Goal: Information Seeking & Learning: Learn about a topic

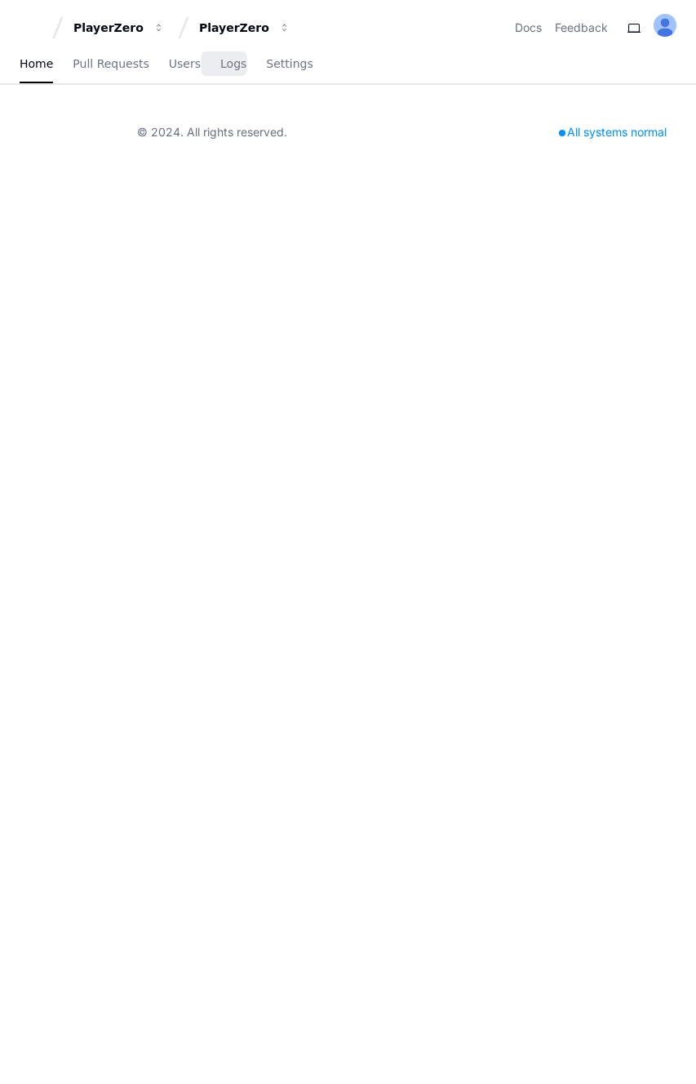
click at [220, 59] on span "Logs" at bounding box center [233, 64] width 26 height 10
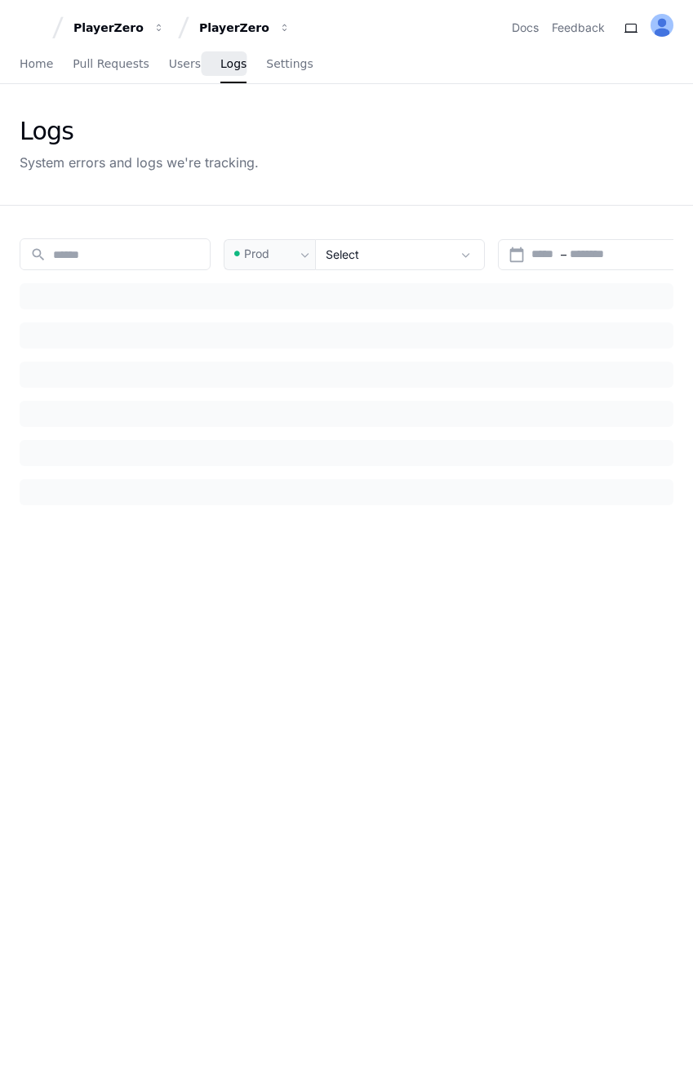
type input "***"
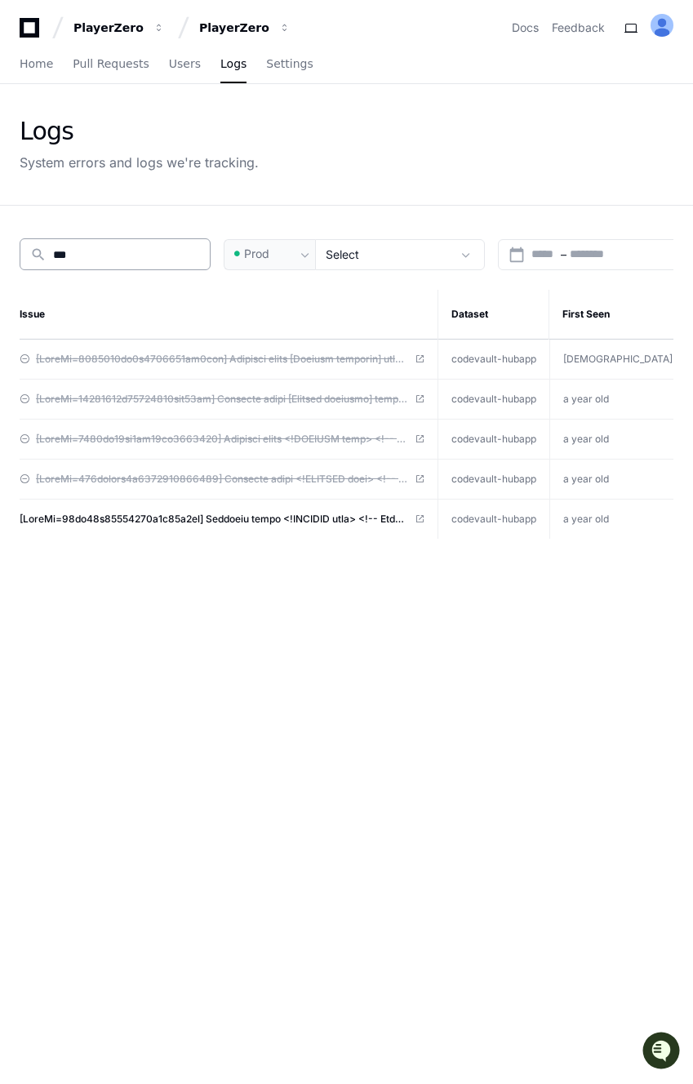
click at [122, 252] on input "***" at bounding box center [126, 255] width 147 height 16
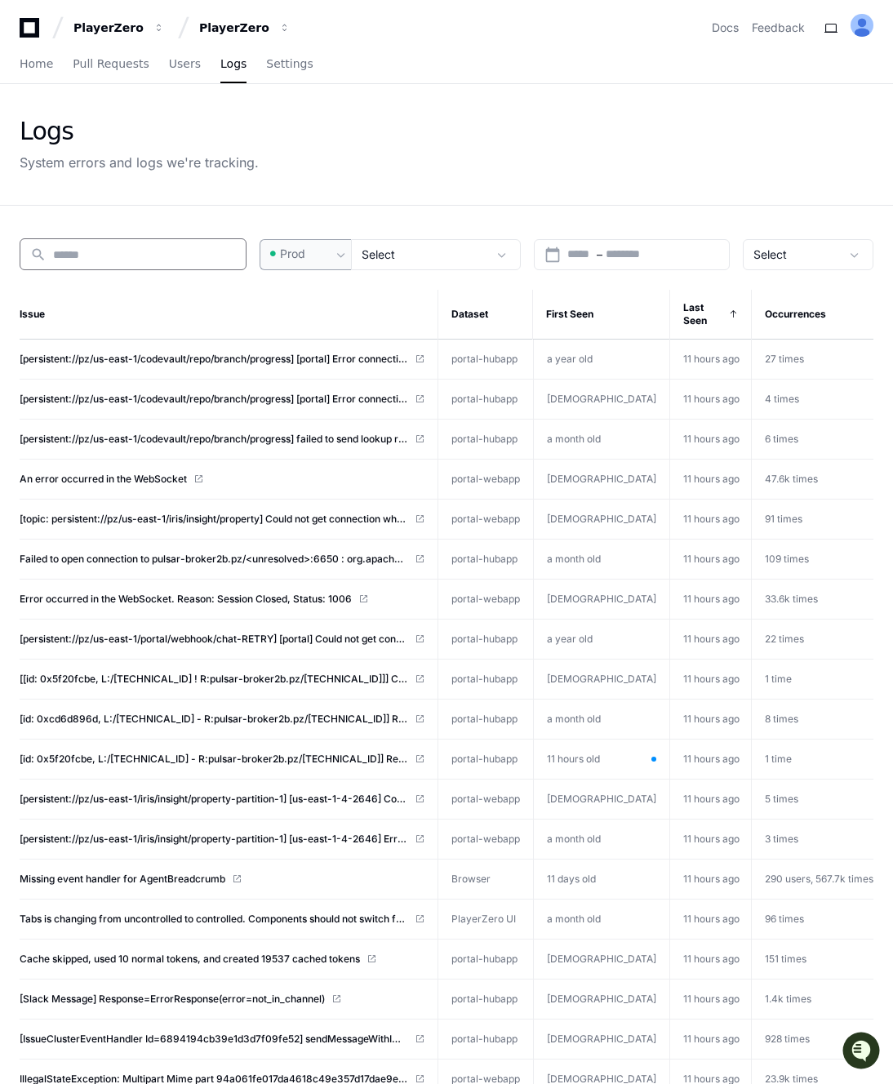
click at [286, 247] on span "Prod" at bounding box center [292, 254] width 25 height 16
click at [314, 333] on span "Pre-Prod" at bounding box center [313, 339] width 48 height 16
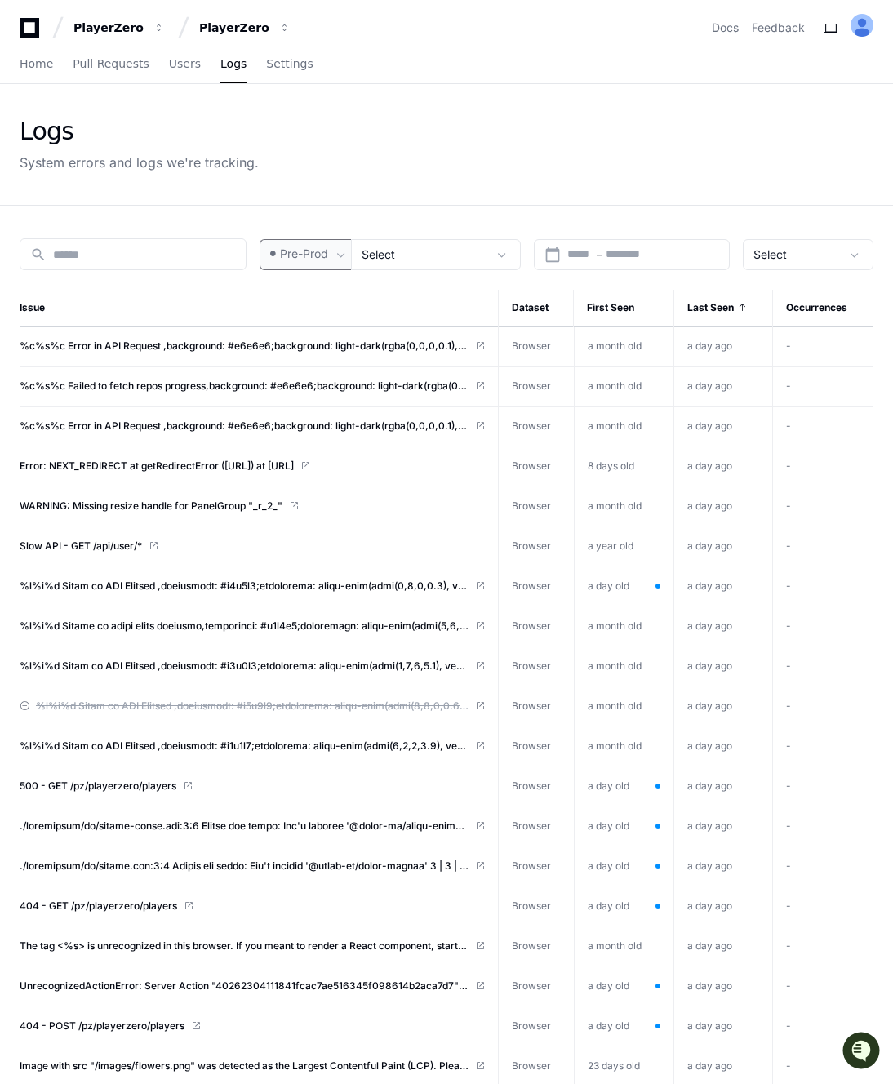
click at [304, 264] on div "Pre-Prod" at bounding box center [305, 254] width 91 height 31
click at [316, 290] on mat-option "Prod" at bounding box center [328, 298] width 131 height 39
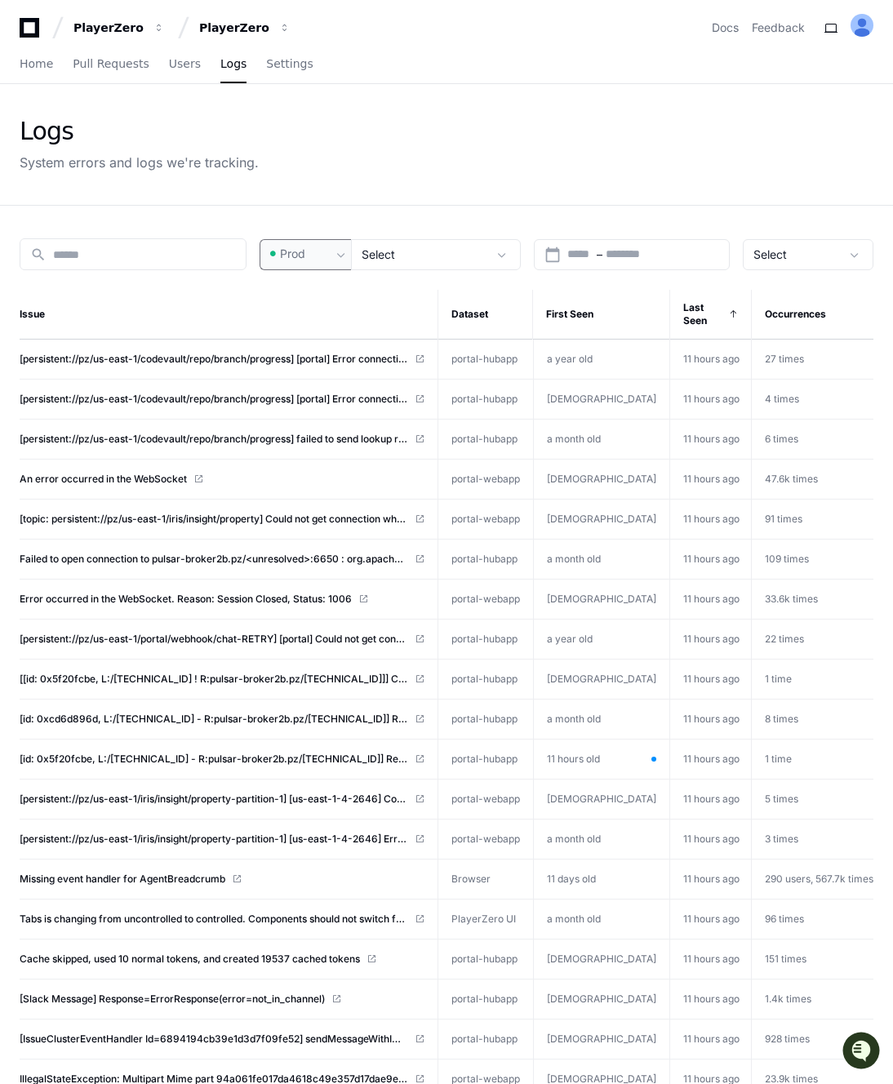
click at [316, 290] on th "Issue" at bounding box center [229, 315] width 418 height 50
click at [313, 271] on div "search Prod Select calendar_today Start – End date Select Issue Dataset First S…" at bounding box center [446, 804] width 893 height 1197
click at [310, 260] on div "Prod" at bounding box center [299, 254] width 64 height 16
click at [313, 337] on span "Pre-Prod" at bounding box center [313, 339] width 48 height 16
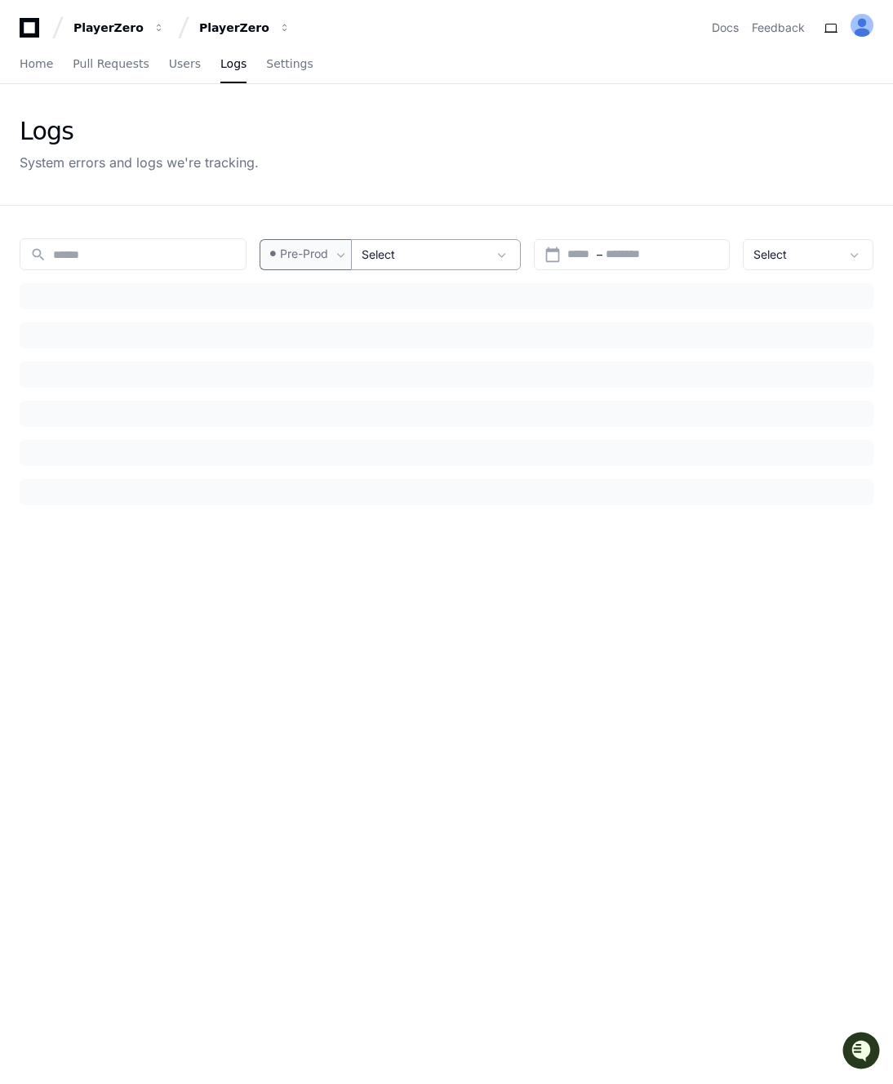
click at [411, 260] on div "Select" at bounding box center [425, 255] width 126 height 16
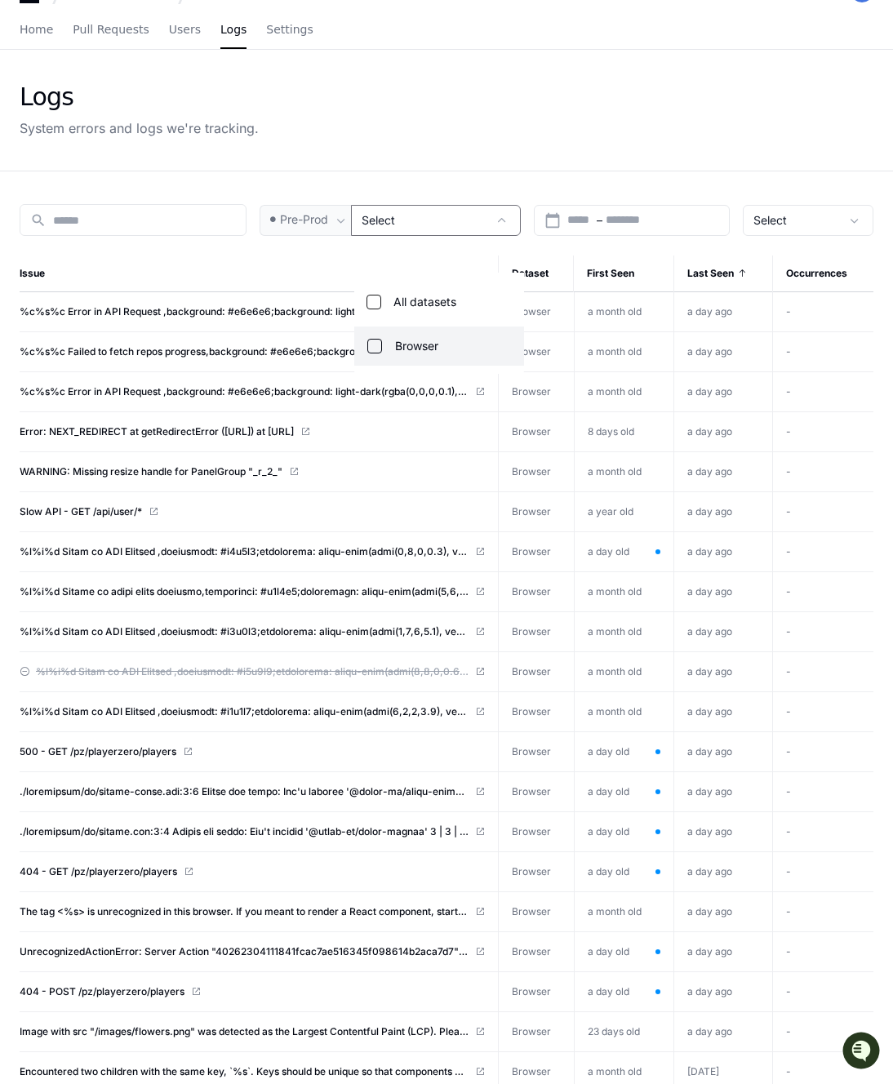
scroll to position [40, 0]
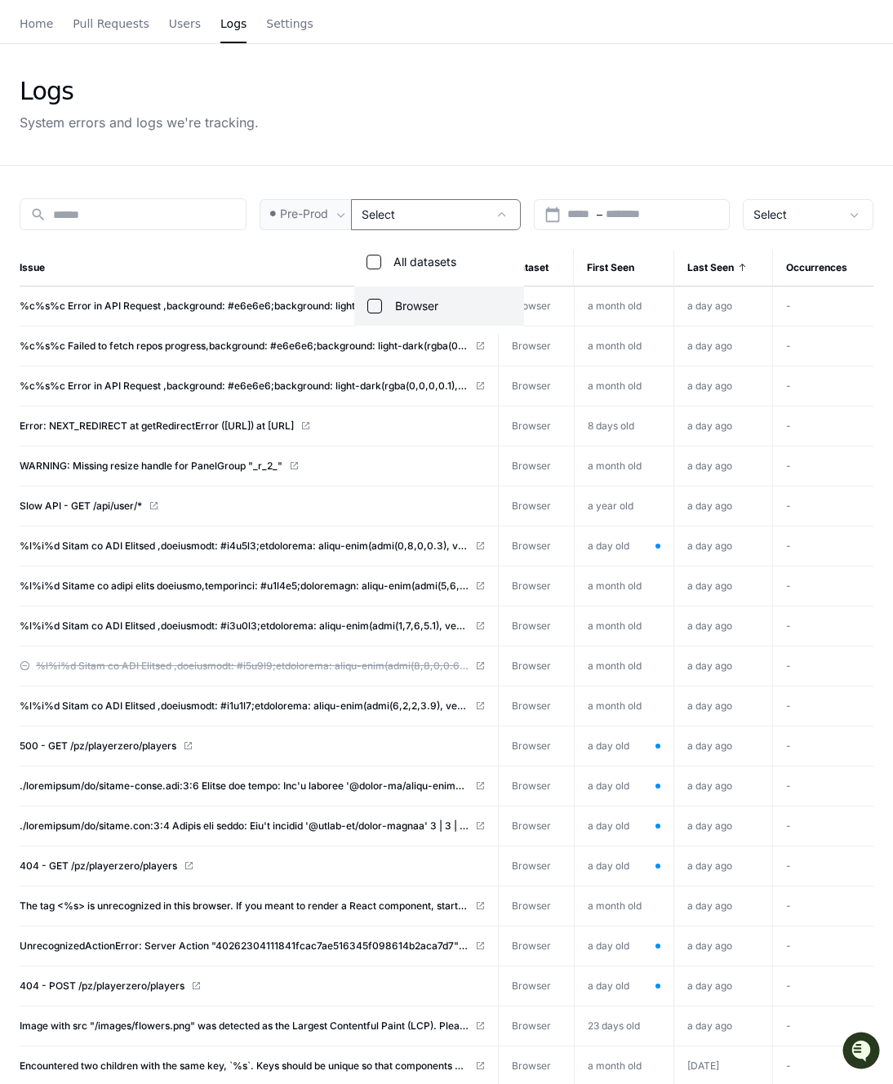
click at [308, 268] on div at bounding box center [446, 542] width 893 height 1084
click at [319, 228] on div "Pre-Prod" at bounding box center [305, 214] width 91 height 31
click at [311, 252] on span "Prod" at bounding box center [301, 259] width 25 height 16
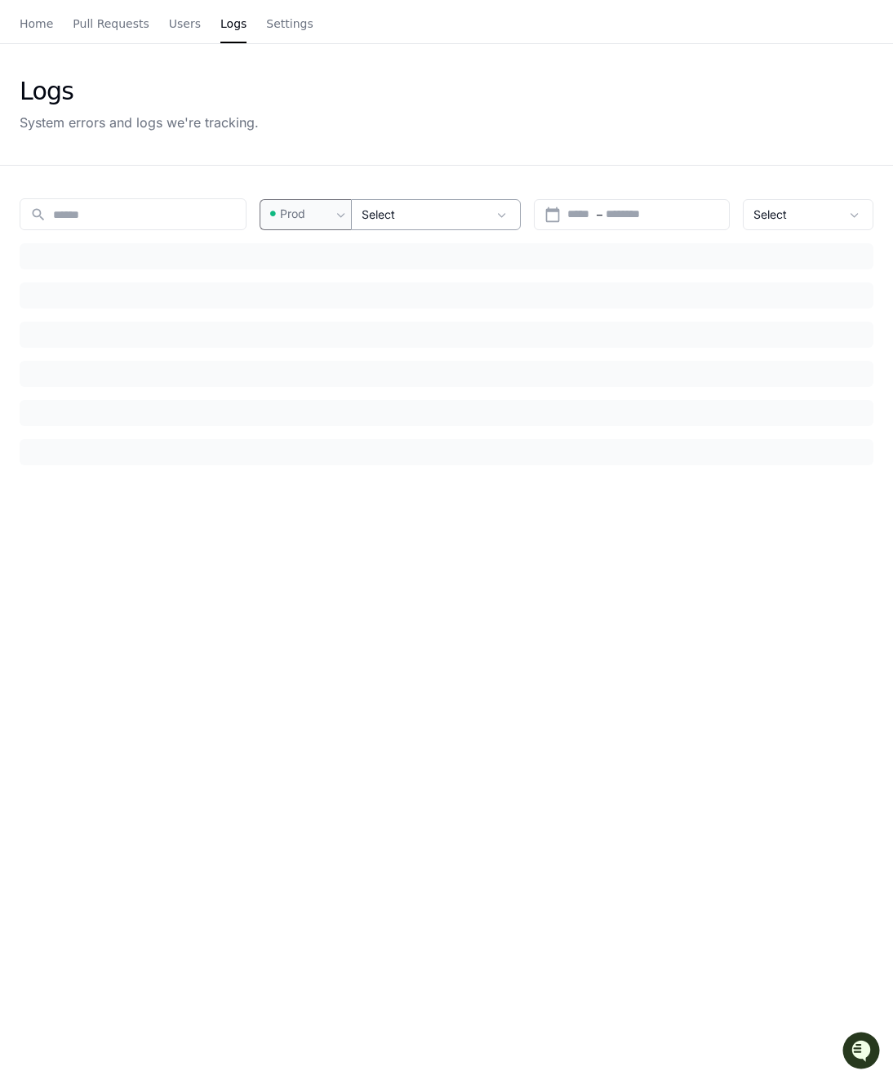
click at [388, 207] on span "Select" at bounding box center [378, 214] width 33 height 14
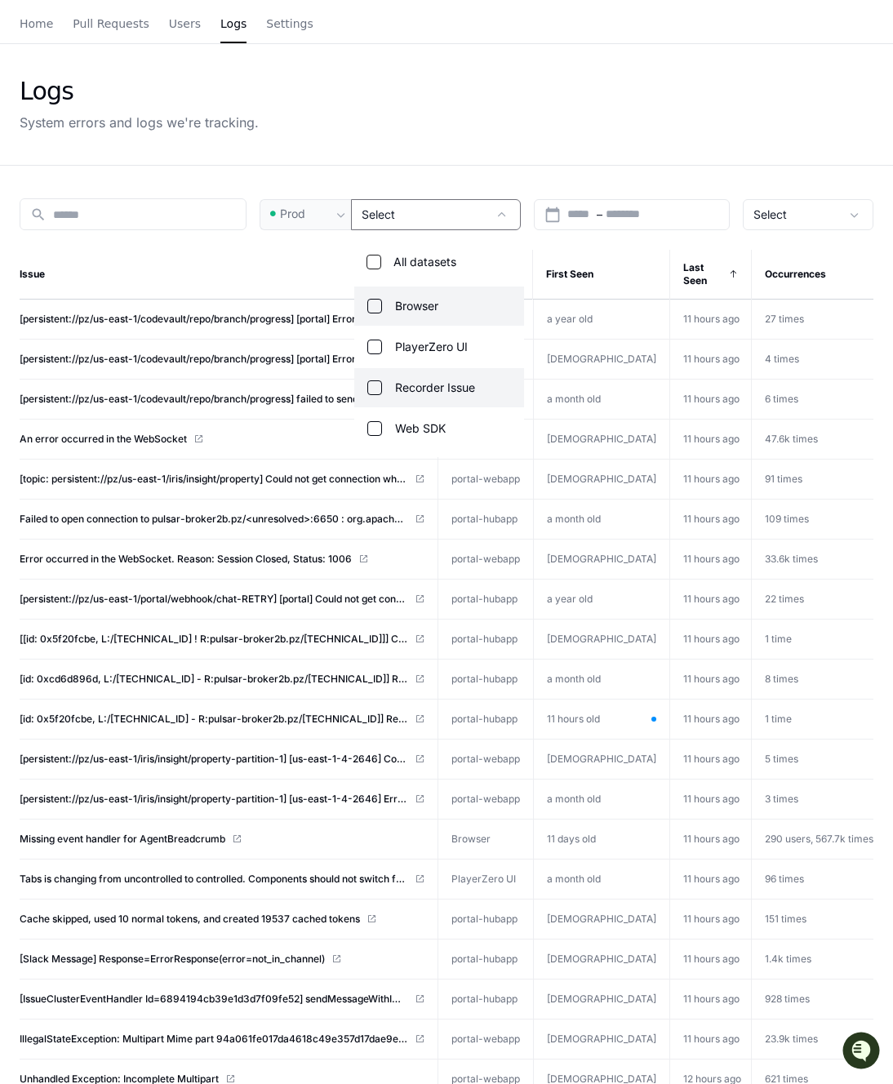
scroll to position [162, 0]
click at [297, 282] on div at bounding box center [446, 542] width 893 height 1084
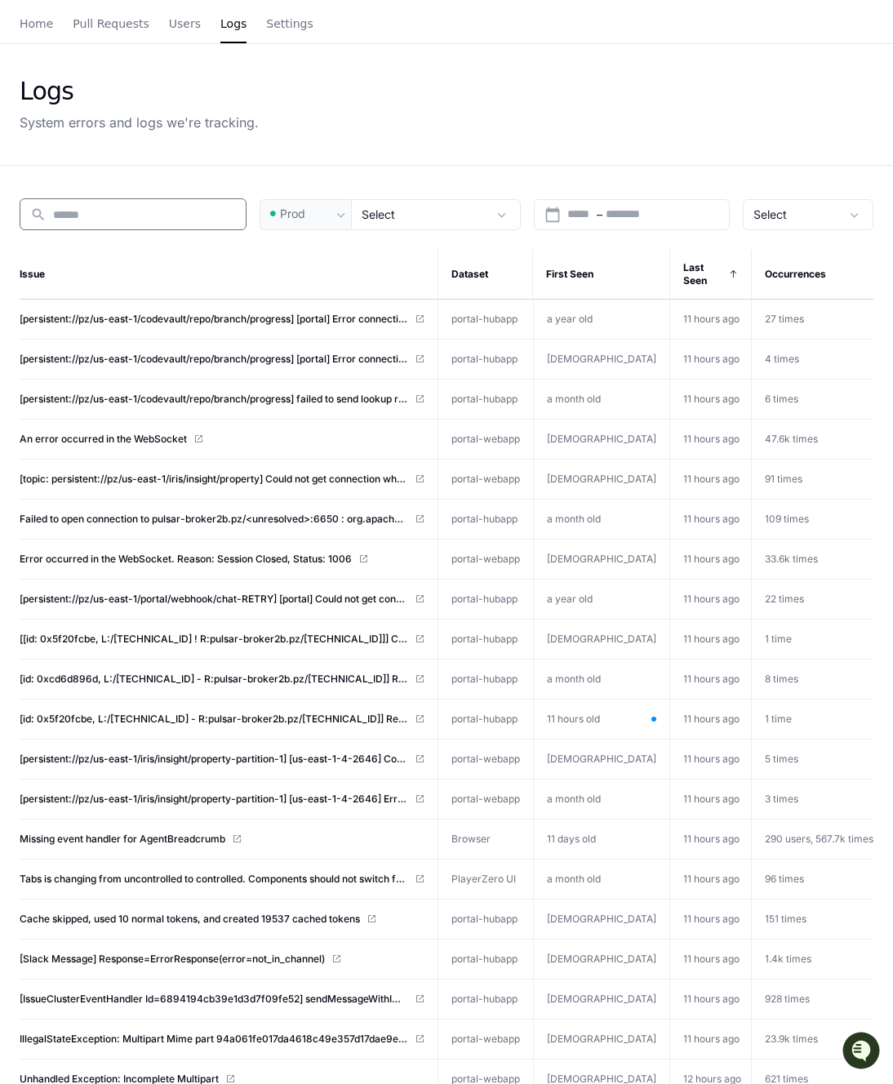
click at [212, 216] on input at bounding box center [144, 215] width 183 height 16
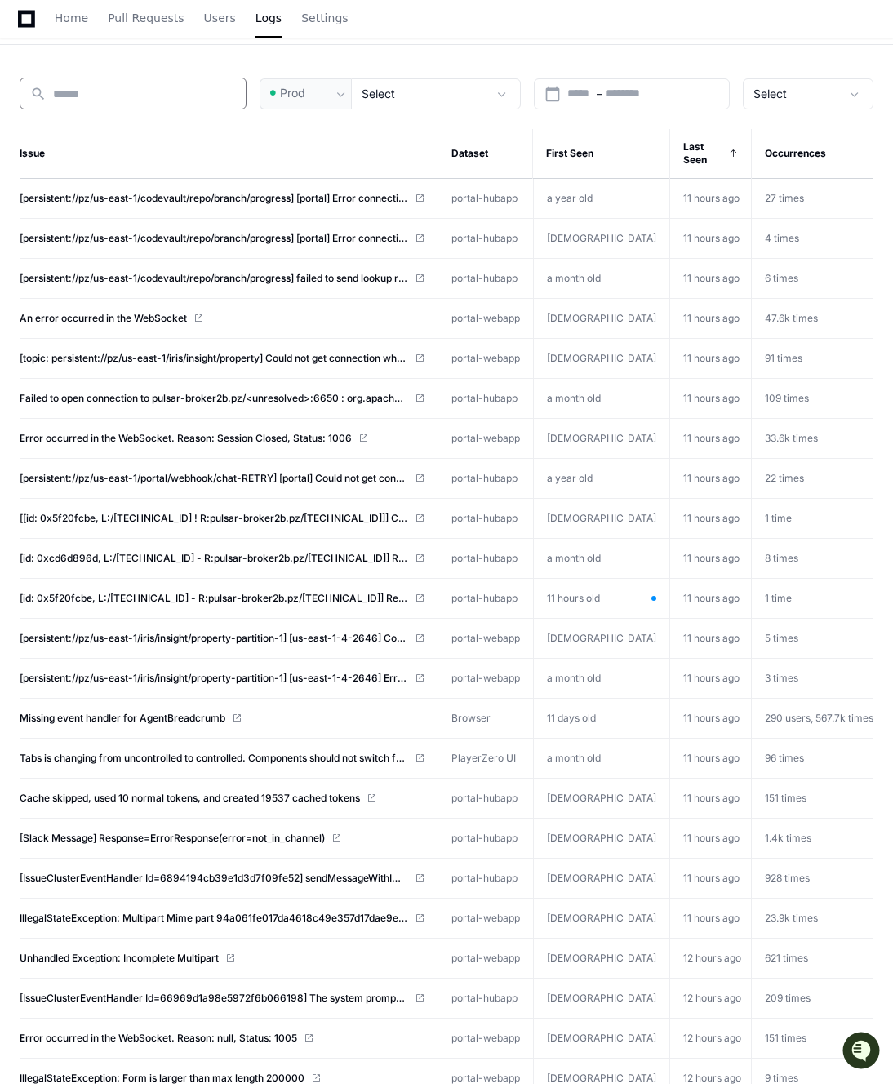
scroll to position [0, 0]
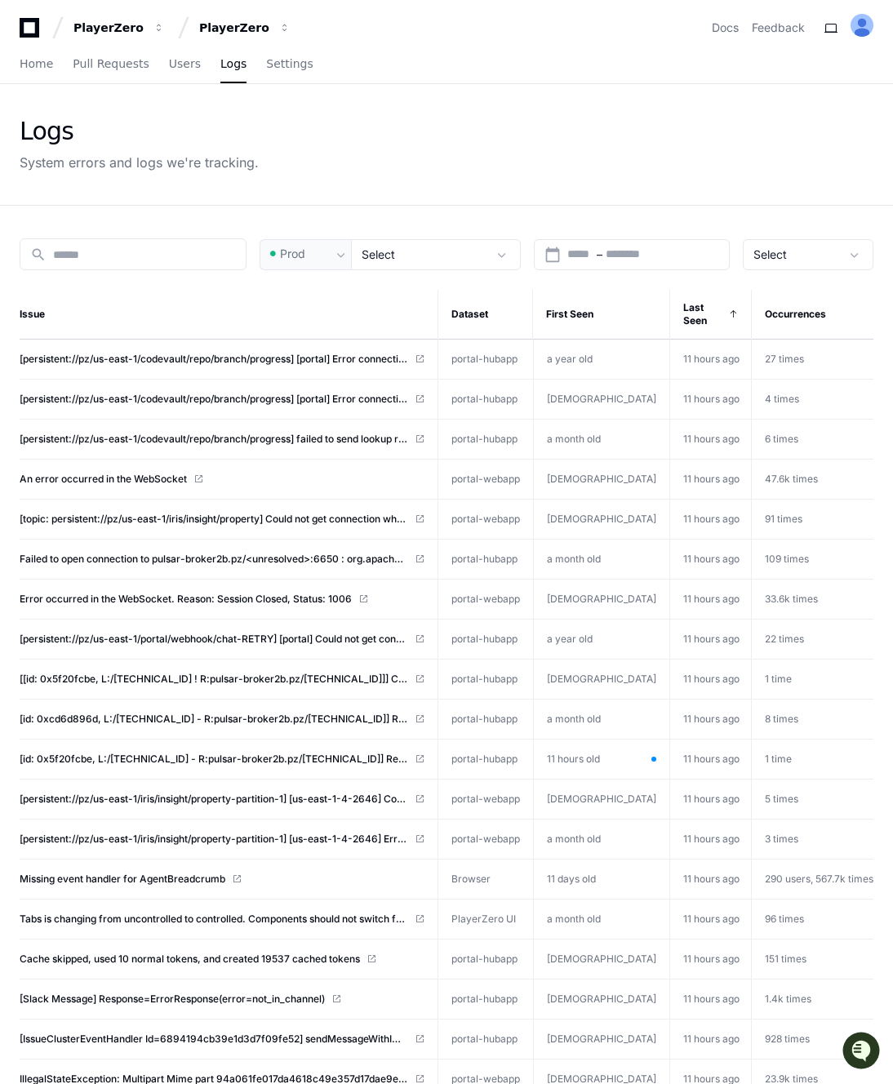
click at [642, 740] on td "11 hours old" at bounding box center [601, 759] width 136 height 39
click at [345, 753] on span "[id: 0x5f20fcbe, L:/[TECHNICAL_ID] - R:pulsar-broker2b.pz/[TECHNICAL_ID]] Recei…" at bounding box center [214, 759] width 389 height 13
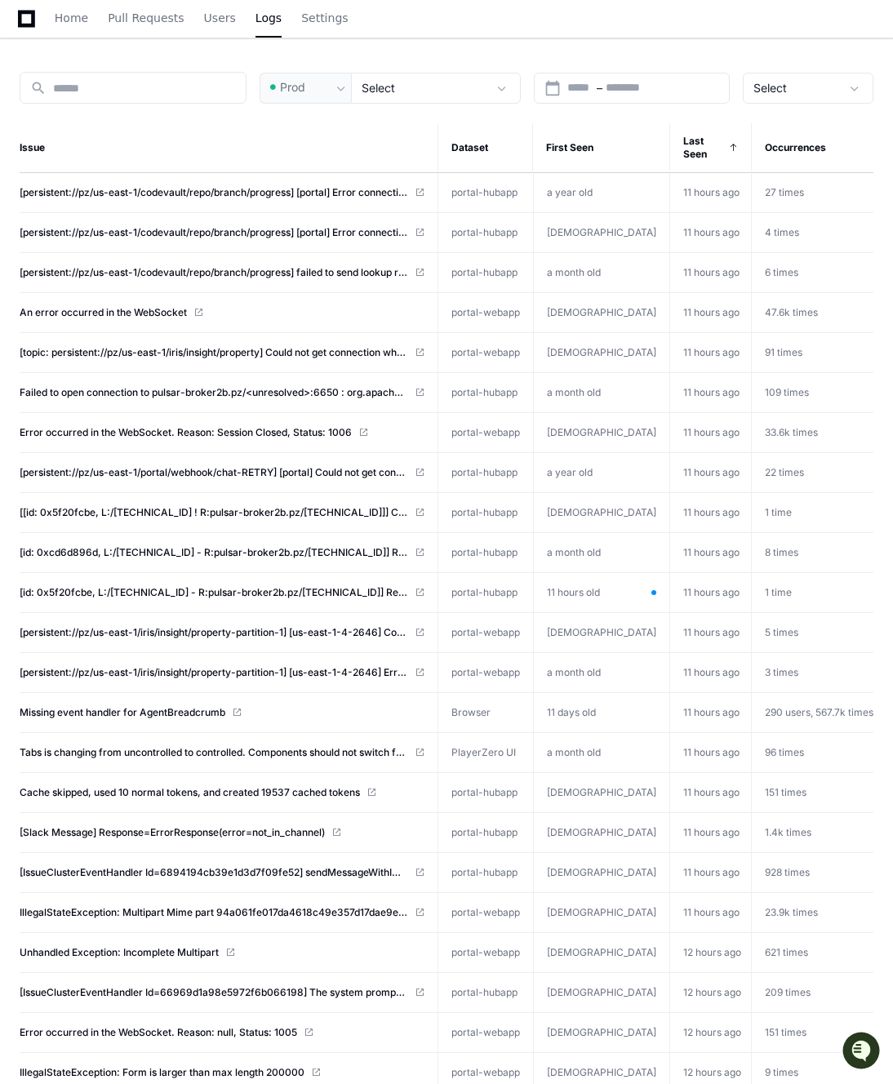
scroll to position [170, 0]
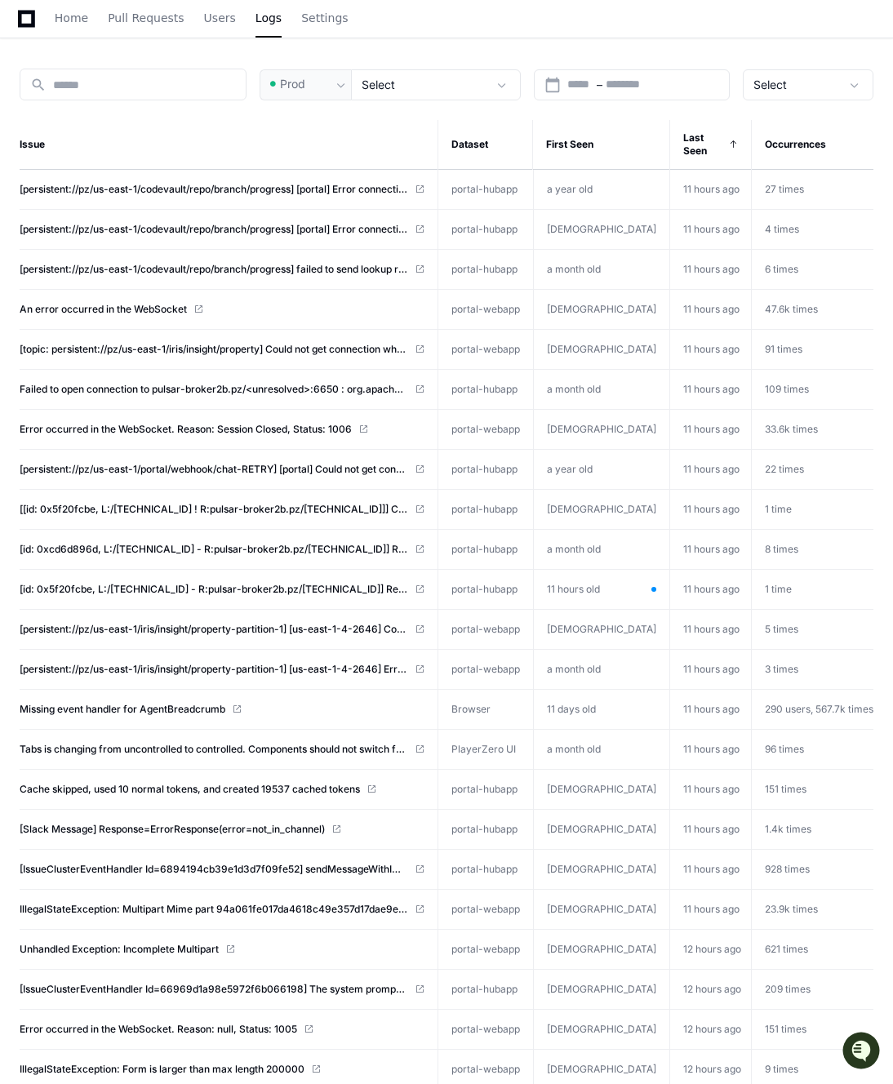
click at [695, 570] on td "11 hours ago" at bounding box center [710, 590] width 82 height 40
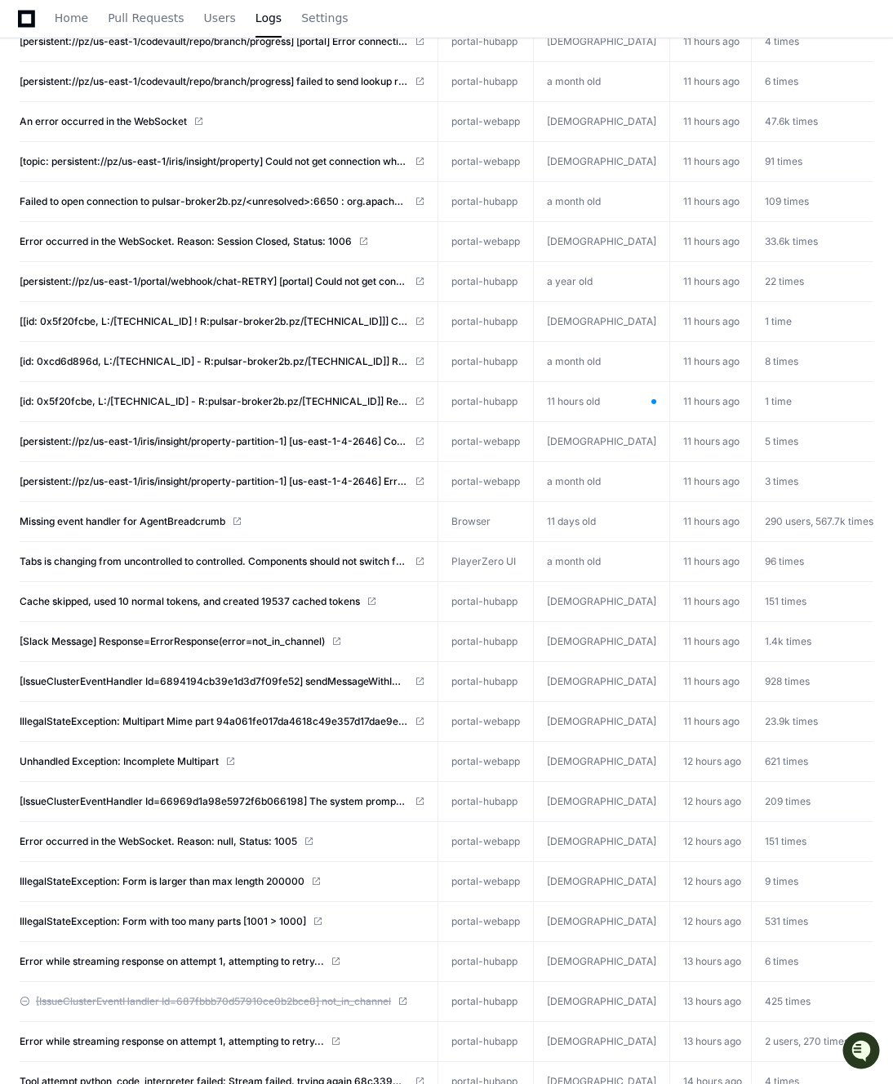
scroll to position [0, 0]
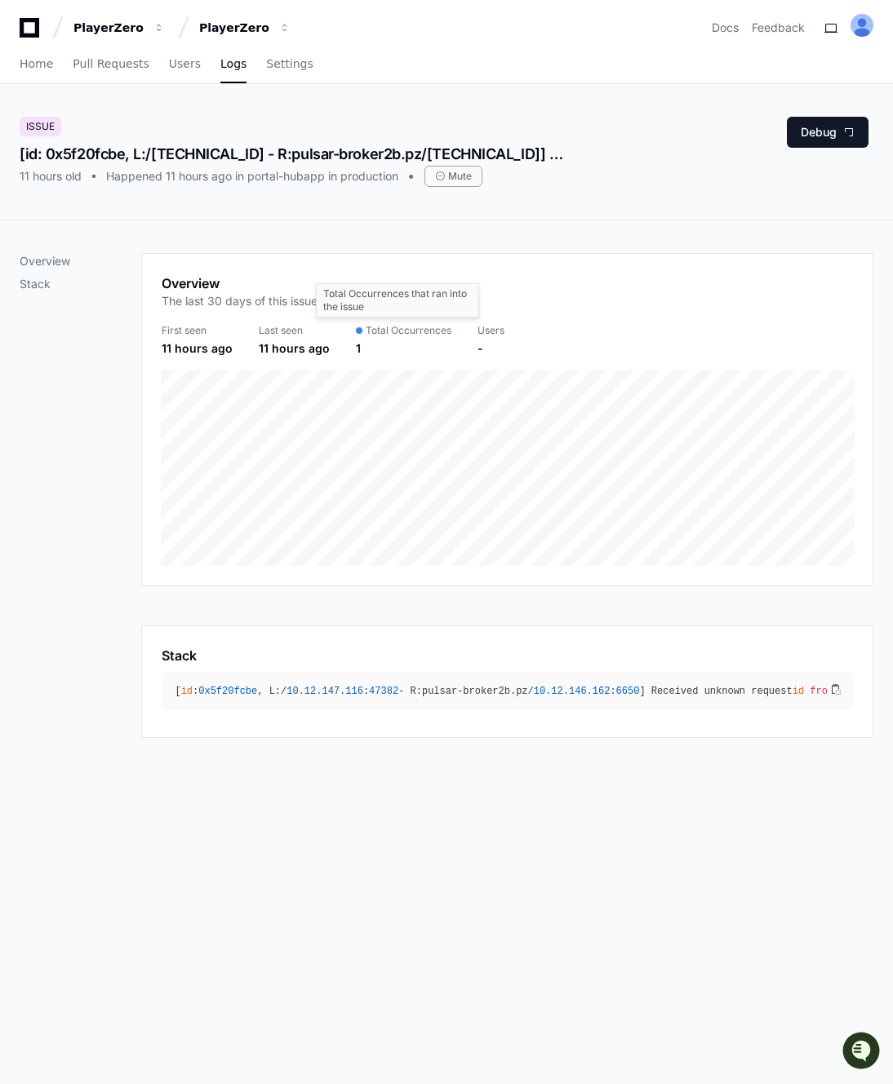
click at [369, 327] on span "Total Occurrences" at bounding box center [409, 330] width 86 height 13
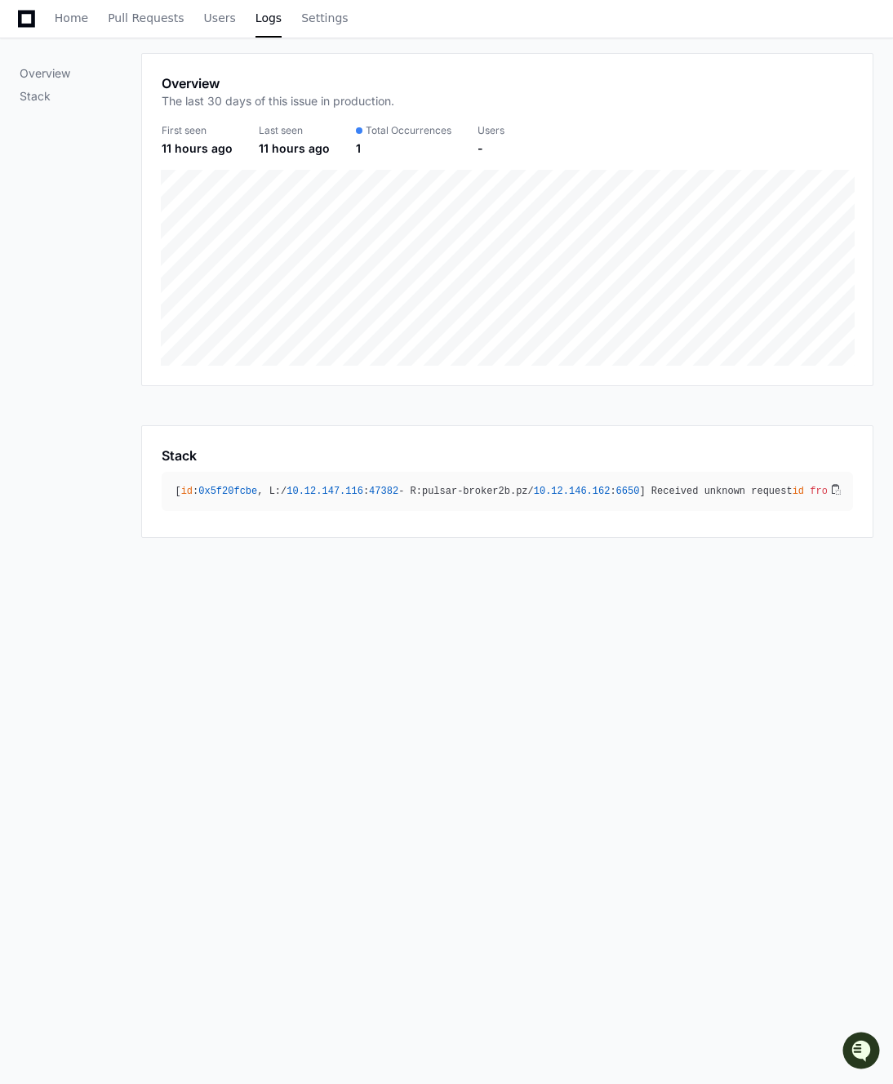
scroll to position [253, 0]
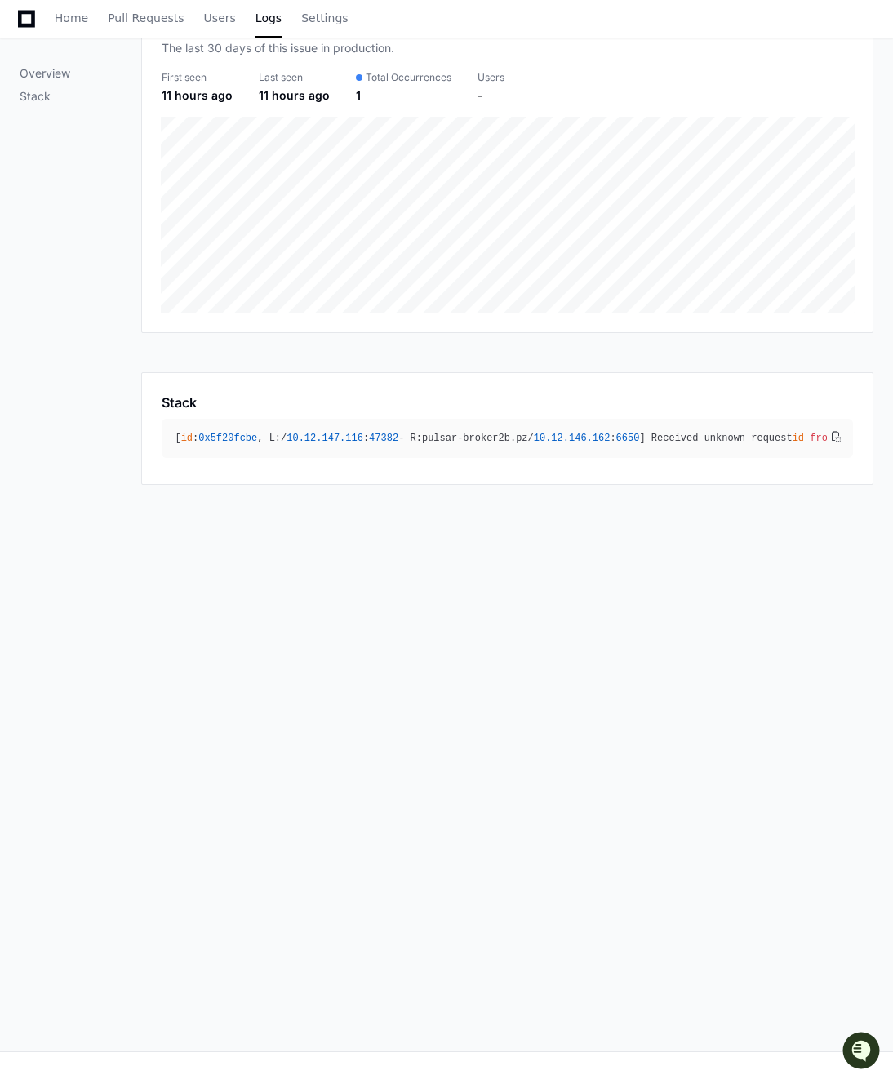
click at [420, 476] on div "Stack [ id : 0x5f20fcbe , L:/ 10.12 .147 .116 : 47382 - R:pulsar-broker2b.pz/ 1…" at bounding box center [507, 428] width 732 height 113
click at [286, 527] on div "Overview Stack Overview The last 30 days of this issue in production. First see…" at bounding box center [446, 509] width 893 height 1084
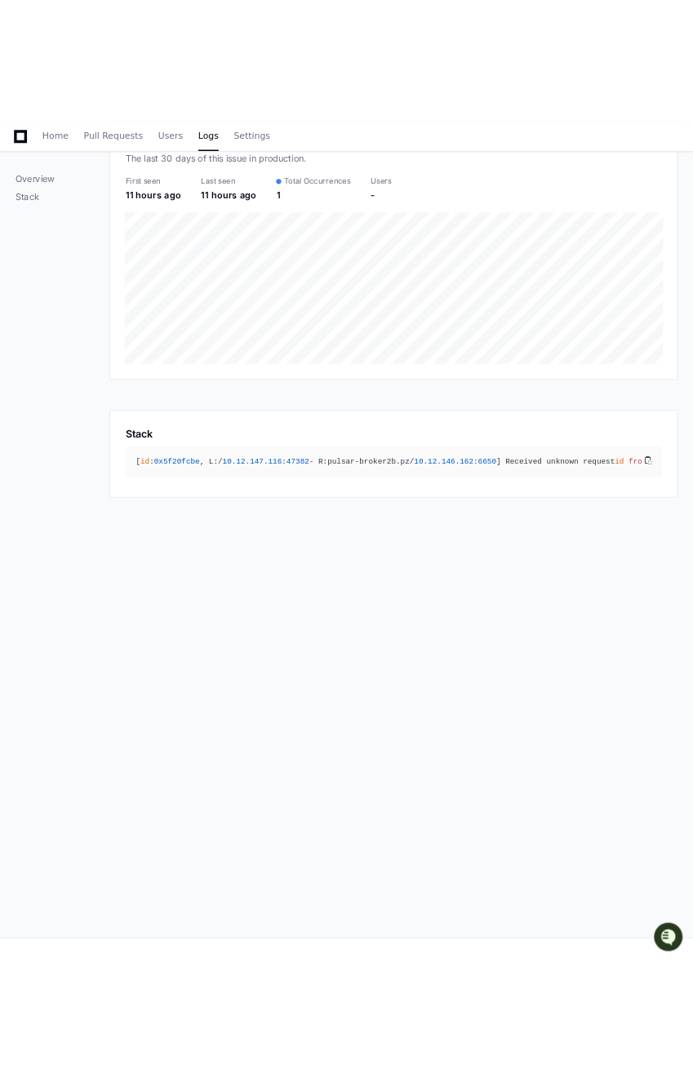
scroll to position [0, 0]
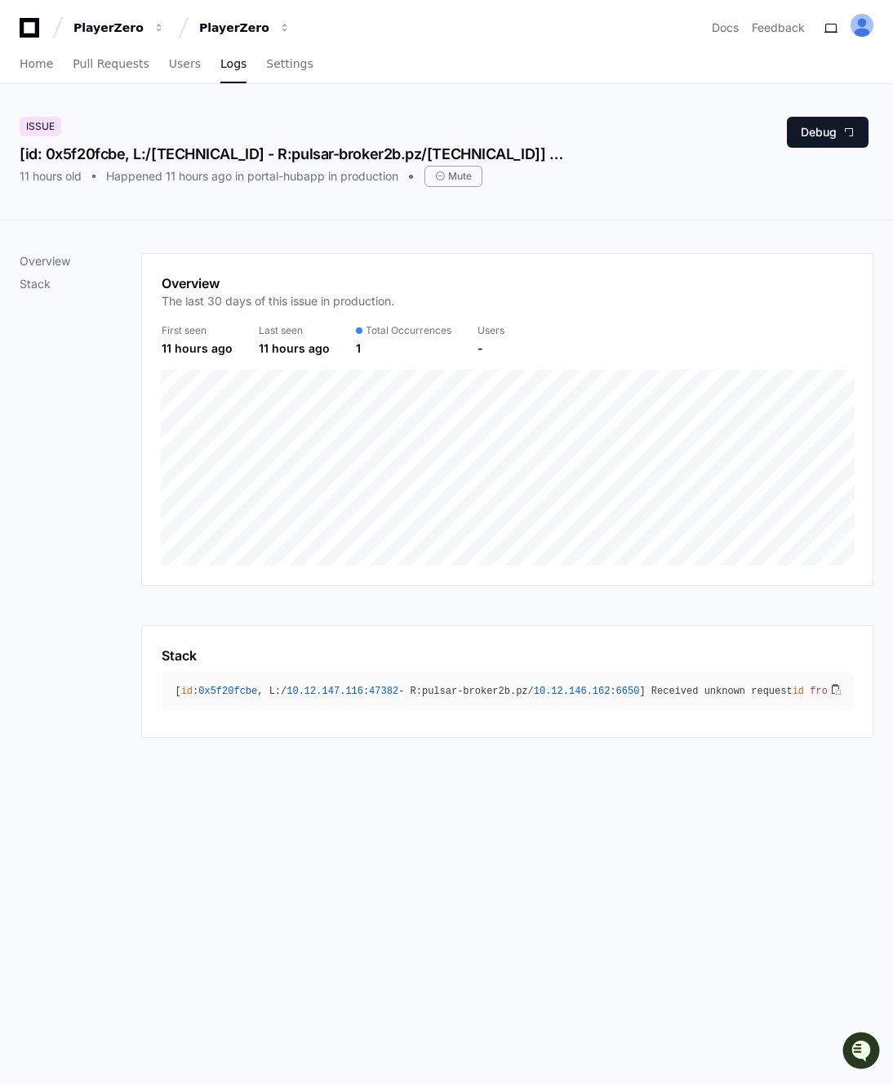
click at [309, 240] on div "Overview Stack Overview The last 30 days of this issue in production. First see…" at bounding box center [446, 495] width 893 height 550
click at [120, 332] on div "Overview Stack" at bounding box center [81, 495] width 122 height 485
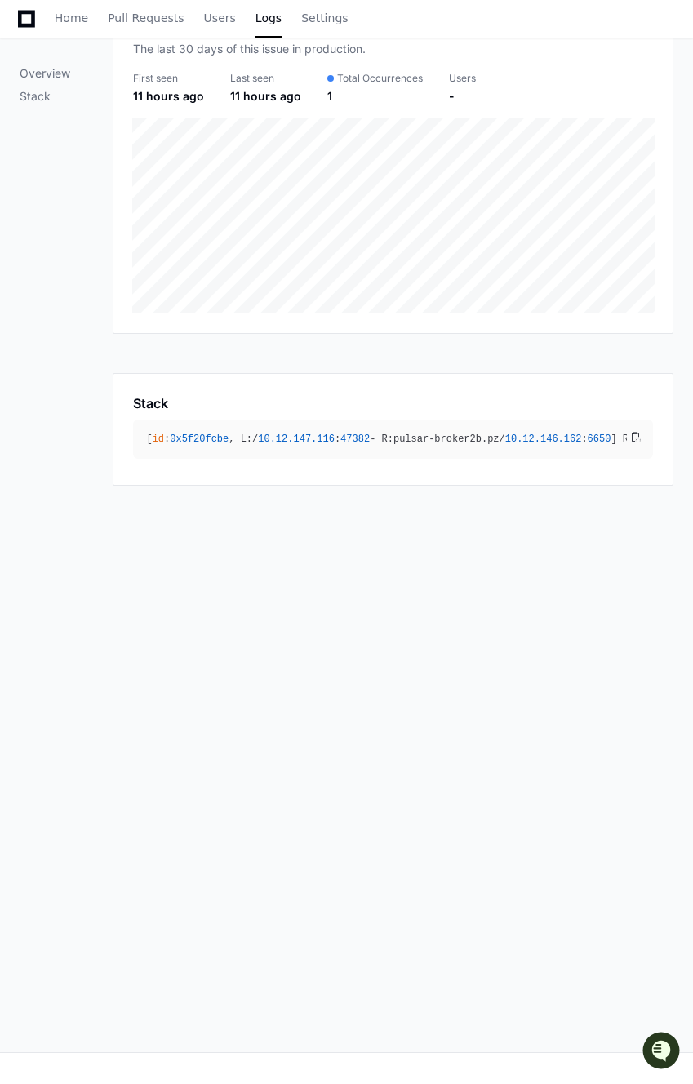
scroll to position [253, 0]
click at [242, 433] on div "[ id : 0x5f20fcbe , L:/ 10.12 .147 .116 : 47382 - R:pulsar-broker2b.pz/ 10.12 .…" at bounding box center [386, 438] width 481 height 13
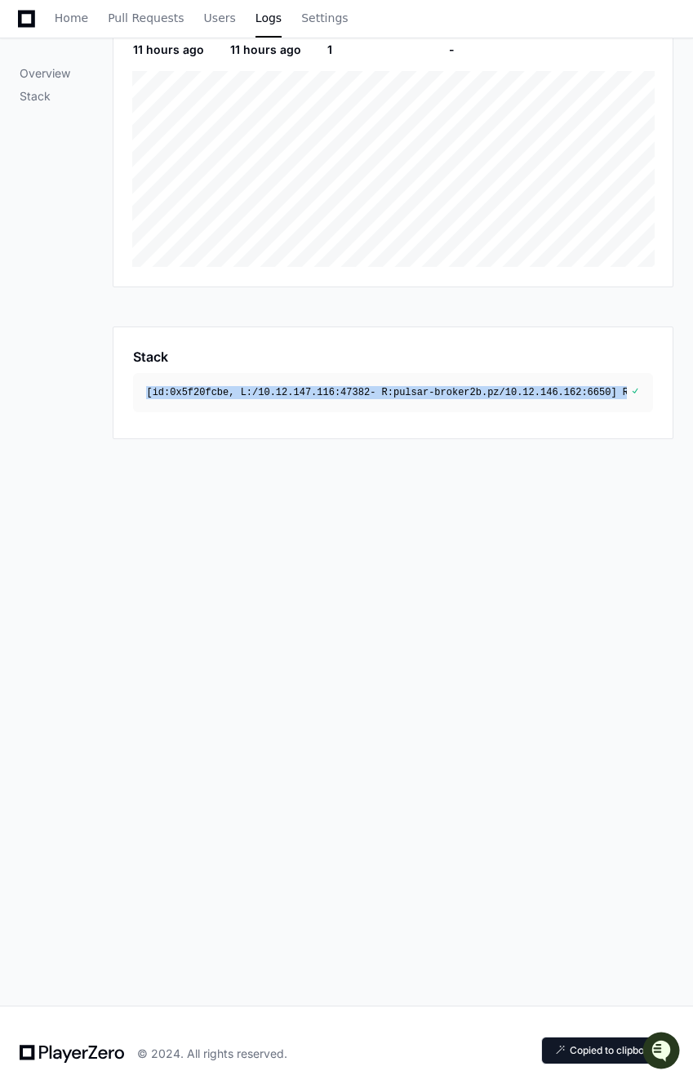
scroll to position [316, 0]
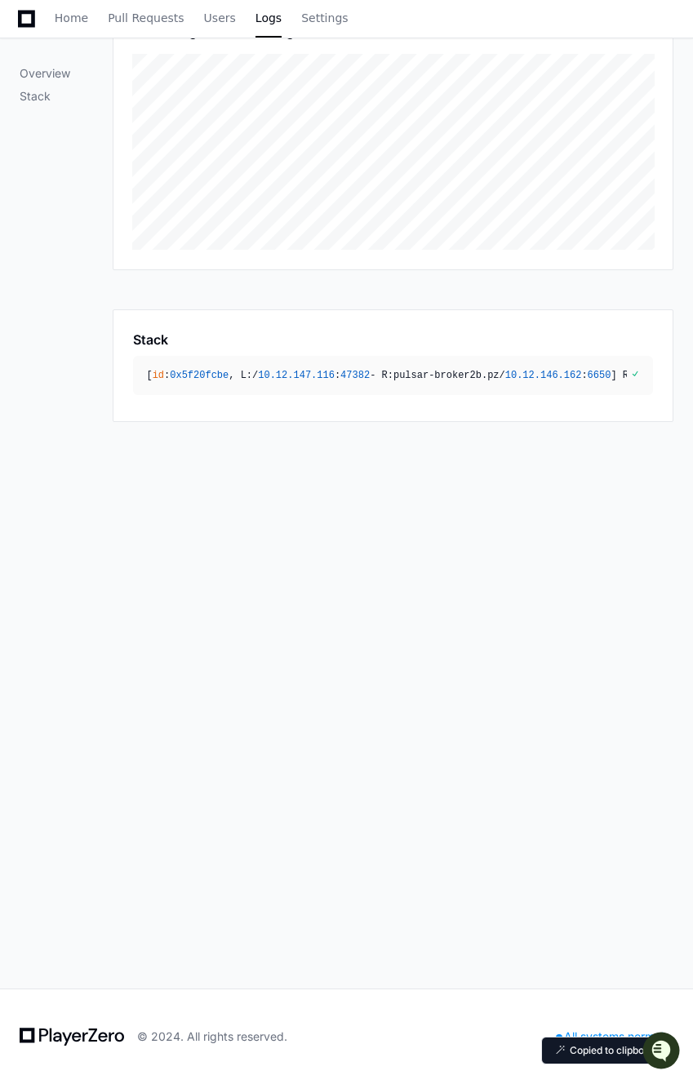
click at [242, 433] on div "Overview Stack Overview The last 30 days of this issue in production. First see…" at bounding box center [346, 179] width 693 height 550
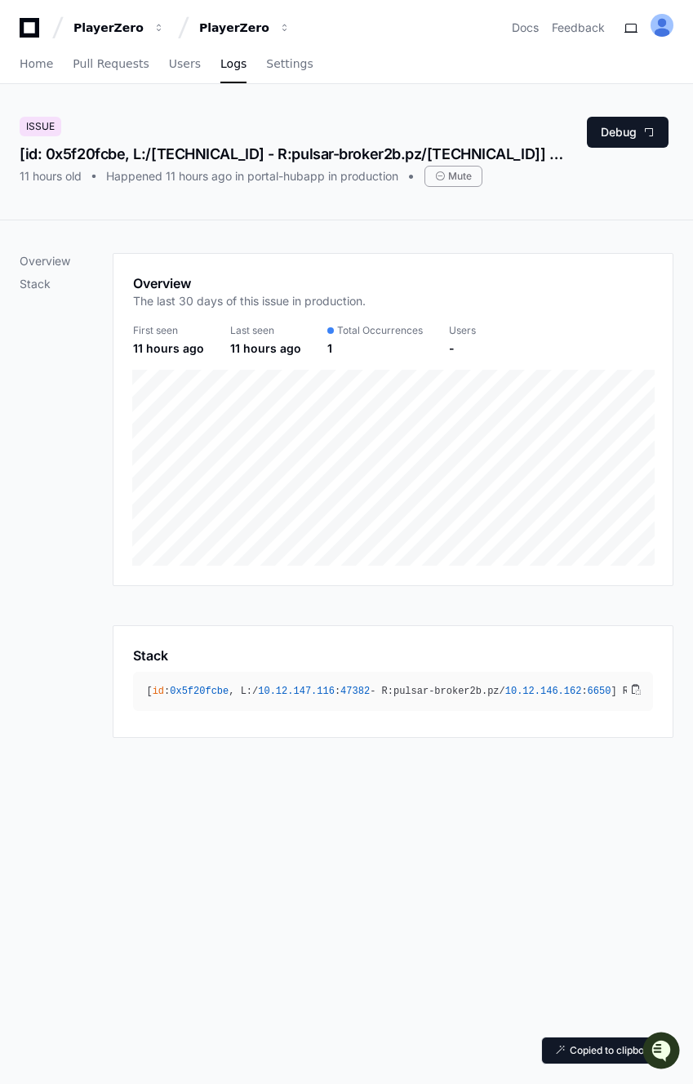
drag, startPoint x: 102, startPoint y: 124, endPoint x: 441, endPoint y: 224, distance: 353.1
click at [441, 224] on app-issue-report-page "Issue [id: 0x5f20fcbe, L:/[TECHNICAL_ID] - R:pulsar-broker2b.pz/[TECHNICAL_ID]]…" at bounding box center [346, 694] width 693 height 1220
click at [411, 204] on div "Issue [id: 0x5f20fcbe, L:/[TECHNICAL_ID] - R:pulsar-broker2b.pz/[TECHNICAL_ID]]…" at bounding box center [346, 152] width 693 height 136
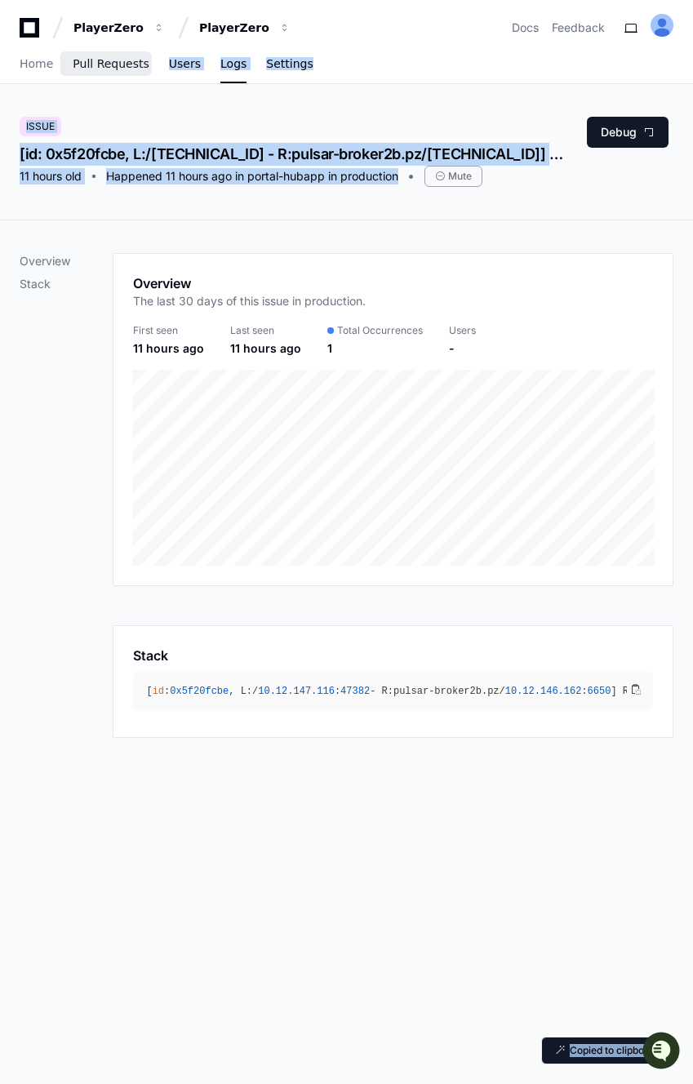
drag, startPoint x: 411, startPoint y: 204, endPoint x: 107, endPoint y: 82, distance: 328.2
click at [107, 82] on div "PlayerZero PlayerZero Docs Feedback Home Pull Requests Users Logs Settings Copi…" at bounding box center [346, 700] width 693 height 1400
click at [92, 92] on div "Issue [id: 0x5f20fcbe, L:/[TECHNICAL_ID] - R:pulsar-broker2b.pz/[TECHNICAL_ID]]…" at bounding box center [346, 152] width 693 height 136
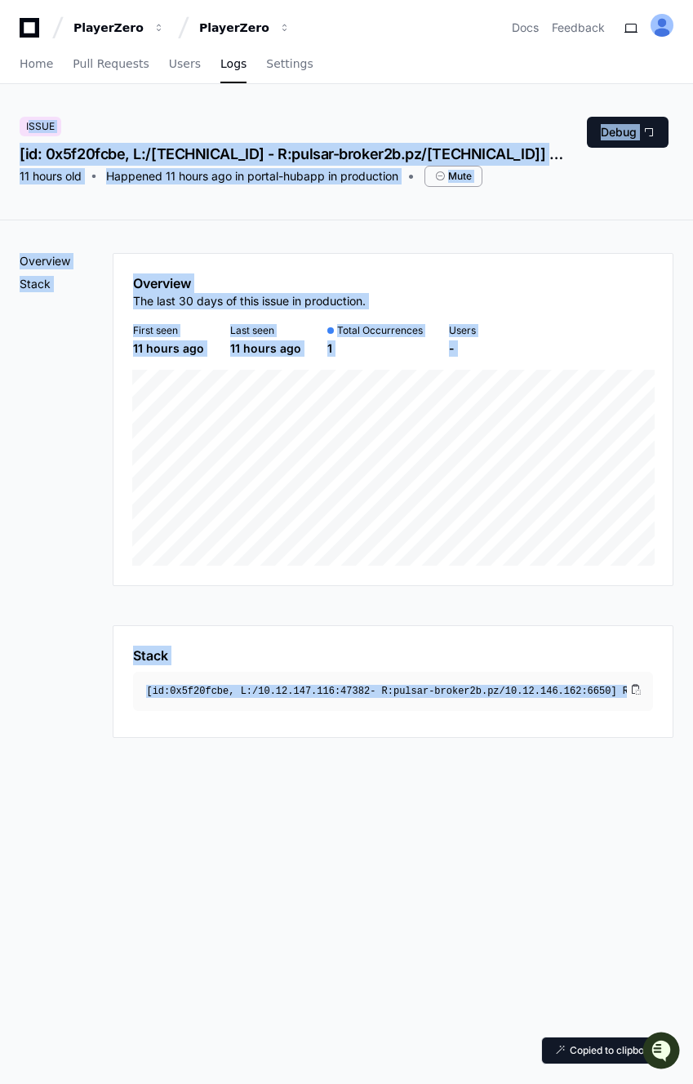
drag, startPoint x: 92, startPoint y: 92, endPoint x: 428, endPoint y: 753, distance: 740.7
click at [428, 753] on app-issue-report-page "Issue [id: 0x5f20fcbe, L:/[TECHNICAL_ID] - R:pulsar-broker2b.pz/[TECHNICAL_ID]]…" at bounding box center [346, 694] width 693 height 1220
click at [383, 741] on div "Overview Stack Overview The last 30 days of this issue in production. First see…" at bounding box center [346, 495] width 693 height 550
drag, startPoint x: 383, startPoint y: 741, endPoint x: 129, endPoint y: 153, distance: 640.2
click at [129, 153] on app-issue-report-page "Issue [id: 0x5f20fcbe, L:/[TECHNICAL_ID] - R:pulsar-broker2b.pz/[TECHNICAL_ID]]…" at bounding box center [346, 694] width 693 height 1220
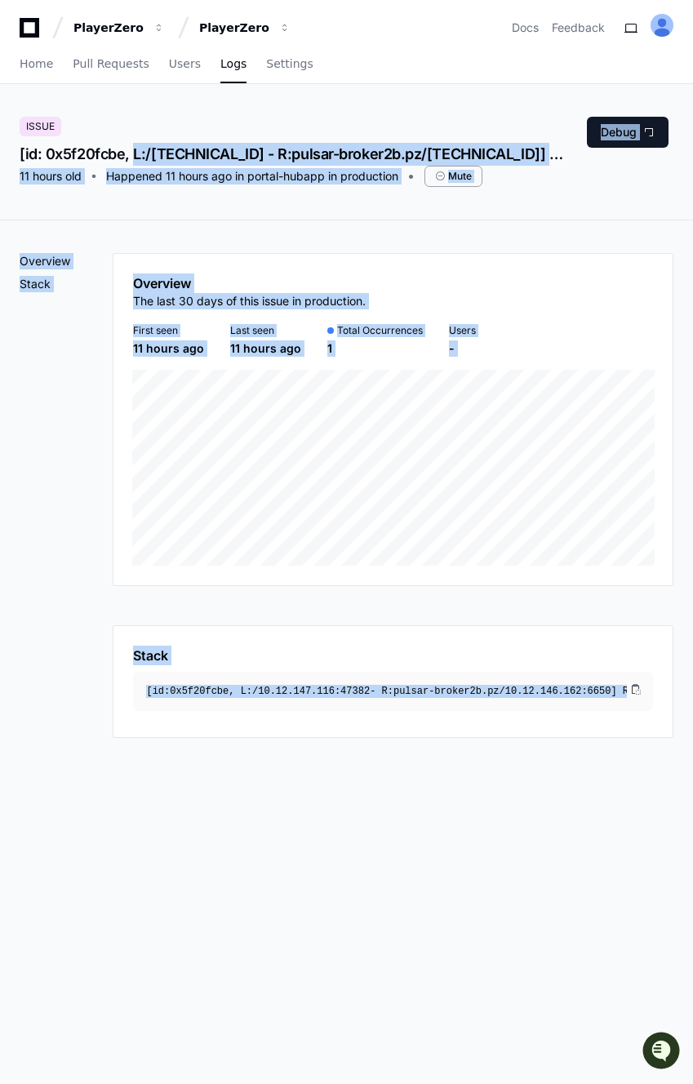
click at [94, 91] on div "Issue [id: 0x5f20fcbe, L:/[TECHNICAL_ID] - R:pulsar-broker2b.pz/[TECHNICAL_ID]]…" at bounding box center [346, 152] width 693 height 136
drag, startPoint x: 94, startPoint y: 91, endPoint x: 399, endPoint y: 920, distance: 883.0
click at [399, 920] on app-issue-report-page "Issue [id: 0x5f20fcbe, L:/[TECHNICAL_ID] - R:pulsar-broker2b.pz/[TECHNICAL_ID]]…" at bounding box center [346, 694] width 693 height 1220
click at [345, 789] on div "Overview Stack Overview The last 30 days of this issue in production. First see…" at bounding box center [346, 762] width 693 height 1084
drag, startPoint x: 345, startPoint y: 789, endPoint x: 109, endPoint y: 75, distance: 751.4
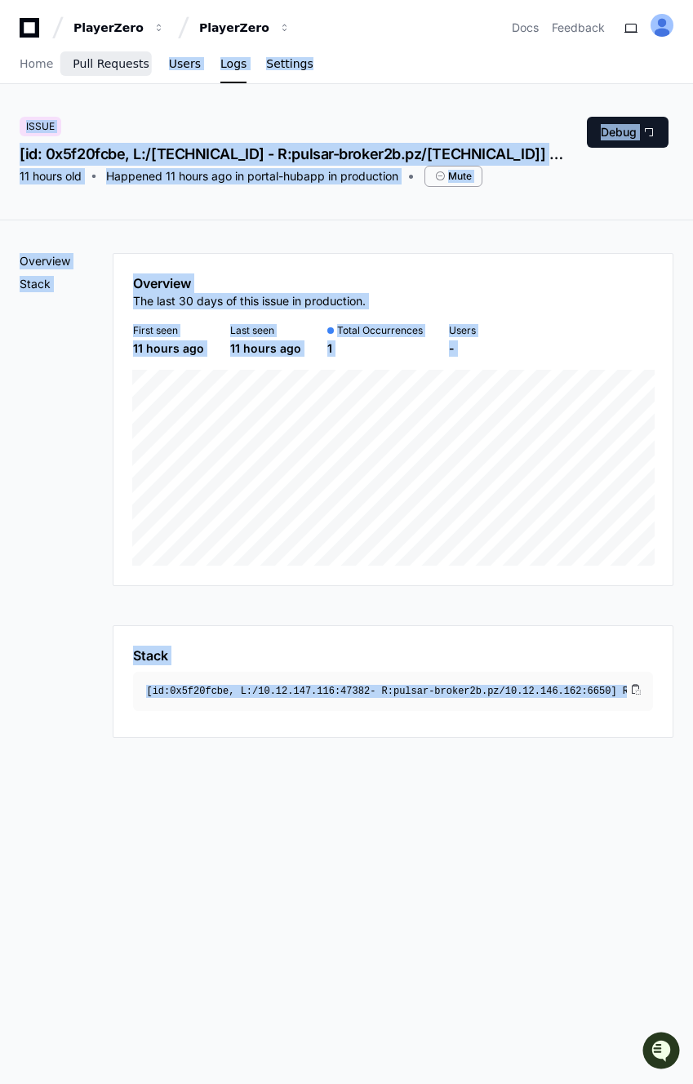
click at [109, 75] on div "PlayerZero PlayerZero Docs Feedback Home Pull Requests Users Logs Settings Issu…" at bounding box center [346, 700] width 693 height 1400
click at [77, 109] on div "Issue [id: 0x5f20fcbe, L:/[TECHNICAL_ID] - R:pulsar-broker2b.pz/[TECHNICAL_ID]]…" at bounding box center [346, 152] width 693 height 136
drag, startPoint x: 77, startPoint y: 109, endPoint x: 352, endPoint y: 800, distance: 744.1
click at [352, 800] on app-issue-report-page "Issue [id: 0x5f20fcbe, L:/[TECHNICAL_ID] - R:pulsar-broker2b.pz/[TECHNICAL_ID]]…" at bounding box center [346, 694] width 693 height 1220
click at [337, 758] on div "Overview Stack Overview The last 30 days of this issue in production. First see…" at bounding box center [346, 495] width 693 height 550
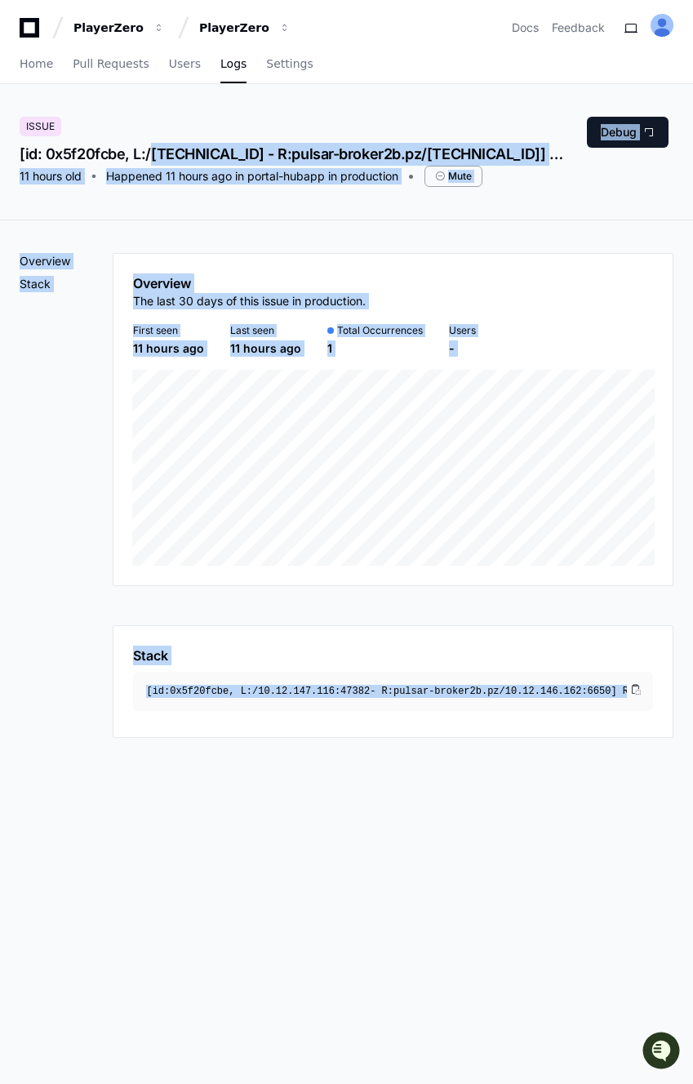
drag, startPoint x: 337, startPoint y: 758, endPoint x: 142, endPoint y: 151, distance: 637.1
click at [142, 151] on app-issue-report-page "Issue [id: 0x5f20fcbe, L:/[TECHNICAL_ID] - R:pulsar-broker2b.pz/[TECHNICAL_ID]]…" at bounding box center [346, 694] width 693 height 1220
click at [112, 114] on div "Issue [id: 0x5f20fcbe, L:/[TECHNICAL_ID] - R:pulsar-broker2b.pz/[TECHNICAL_ID]]…" at bounding box center [346, 152] width 693 height 136
drag, startPoint x: 112, startPoint y: 114, endPoint x: 397, endPoint y: 769, distance: 714.0
click at [397, 769] on app-issue-report-page "Issue [id: 0x5f20fcbe, L:/[TECHNICAL_ID] - R:pulsar-broker2b.pz/[TECHNICAL_ID]]…" at bounding box center [346, 694] width 693 height 1220
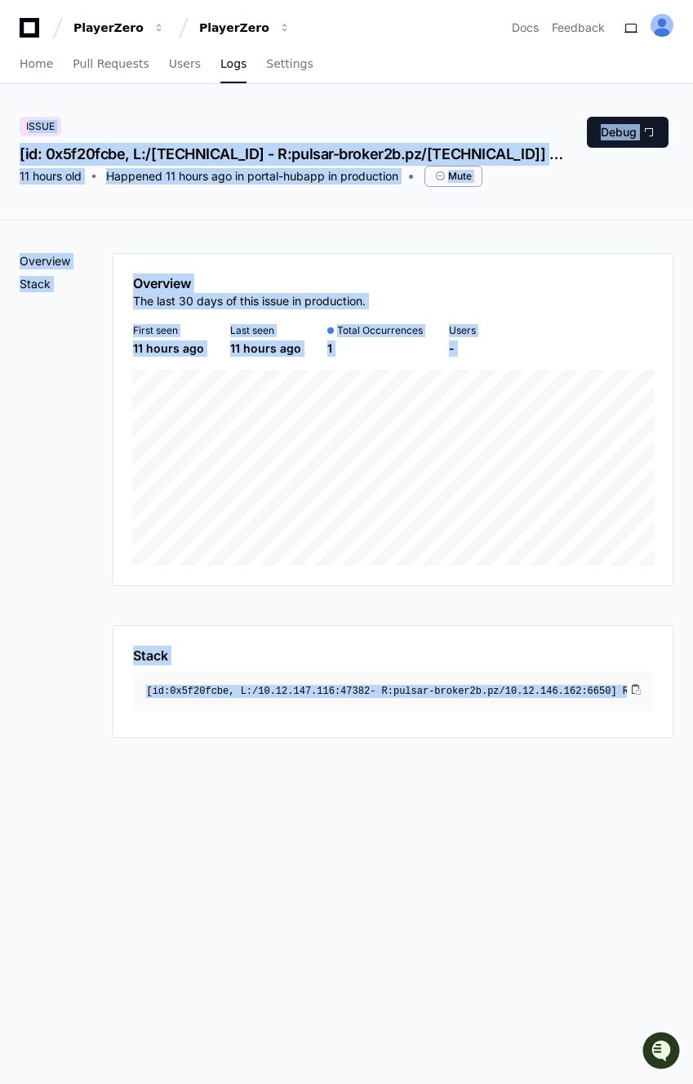
click at [375, 767] on div "Overview Stack Overview The last 30 days of this issue in production. First see…" at bounding box center [346, 495] width 693 height 550
drag, startPoint x: 375, startPoint y: 767, endPoint x: 160, endPoint y: 133, distance: 669.6
click at [160, 133] on app-issue-report-page "Issue [id: 0x5f20fcbe, L:/[TECHNICAL_ID] - R:pulsar-broker2b.pz/[TECHNICAL_ID]]…" at bounding box center [346, 694] width 693 height 1220
click at [160, 133] on div "Issue [id: 0x5f20fcbe, L:/[TECHNICAL_ID] - R:pulsar-broker2b.pz/[TECHNICAL_ID]]…" at bounding box center [294, 152] width 549 height 70
drag, startPoint x: 160, startPoint y: 133, endPoint x: 285, endPoint y: 655, distance: 536.4
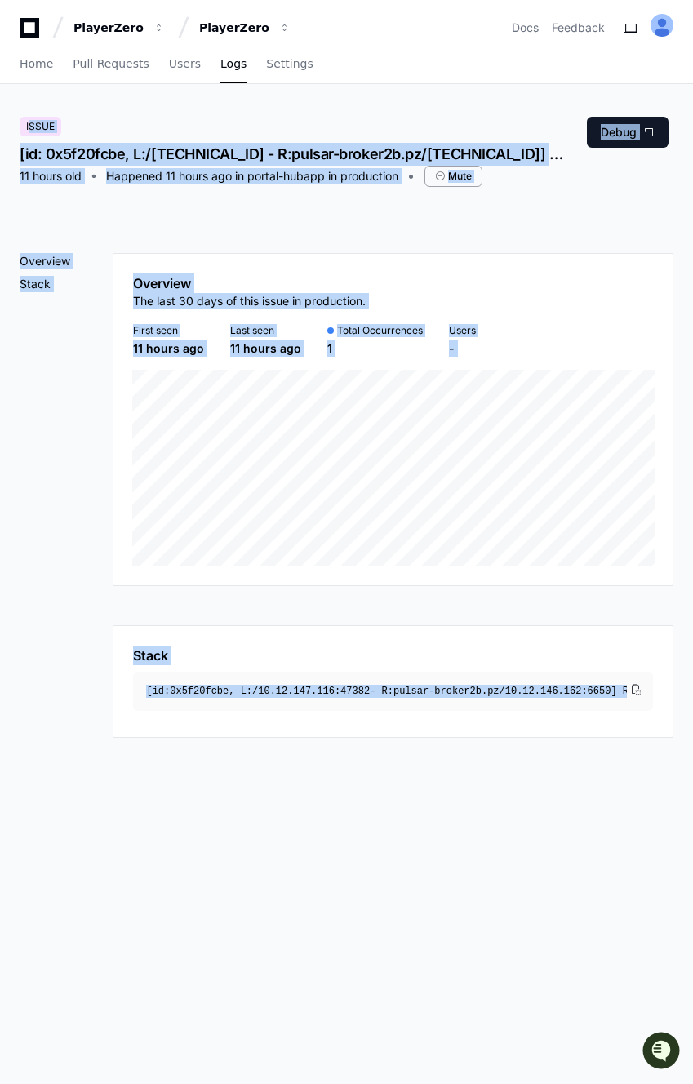
click at [285, 655] on app-issue-report-page "Issue [id: 0x5f20fcbe, L:/[TECHNICAL_ID] - R:pulsar-broker2b.pz/[TECHNICAL_ID]]…" at bounding box center [346, 694] width 693 height 1220
click at [299, 715] on div "Stack [ id : 0x5f20fcbe , L:/ 10.12 .147 .116 : 47382 - R:pulsar-broker2b.pz/ 1…" at bounding box center [393, 681] width 561 height 113
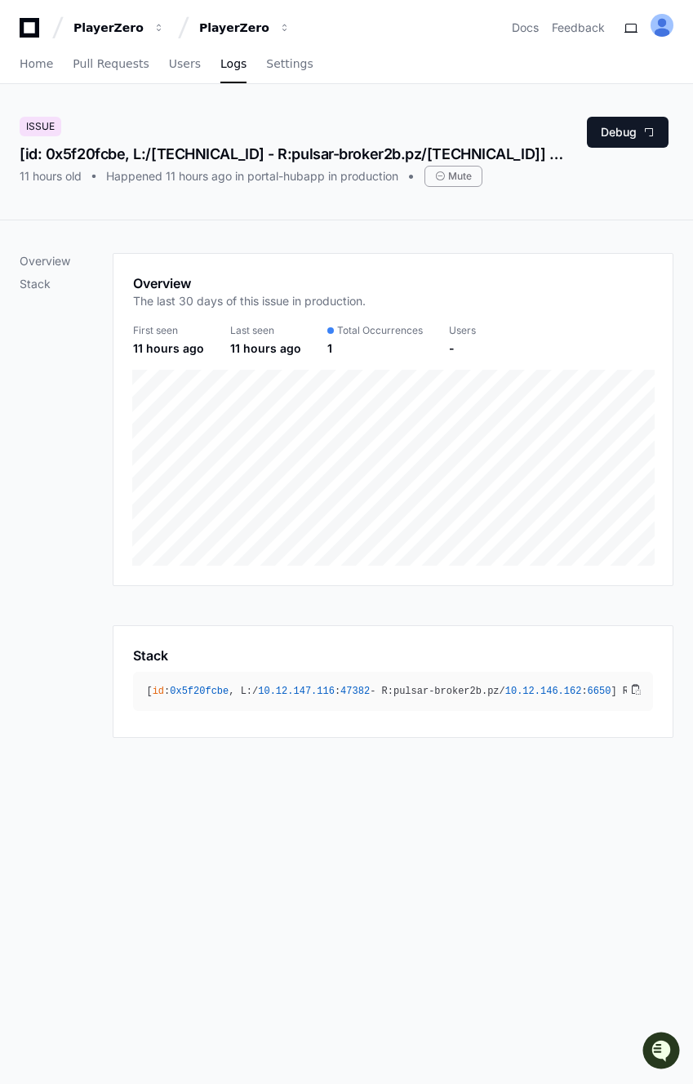
click at [230, 273] on h1 "Overview" at bounding box center [249, 283] width 233 height 20
click at [198, 59] on div "Home Pull Requests Users Logs Settings" at bounding box center [167, 65] width 294 height 38
click at [207, 63] on div "Home Pull Requests Users Logs Settings" at bounding box center [167, 65] width 294 height 38
click at [220, 64] on span "Logs" at bounding box center [233, 64] width 26 height 10
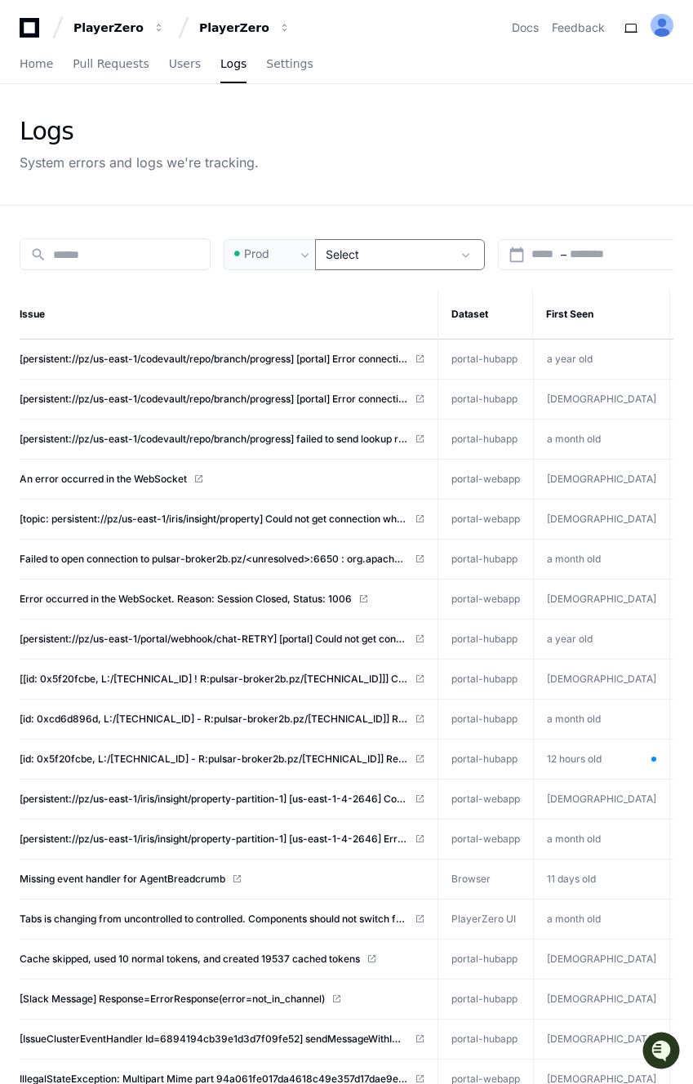
click at [372, 248] on div "Select" at bounding box center [389, 255] width 126 height 16
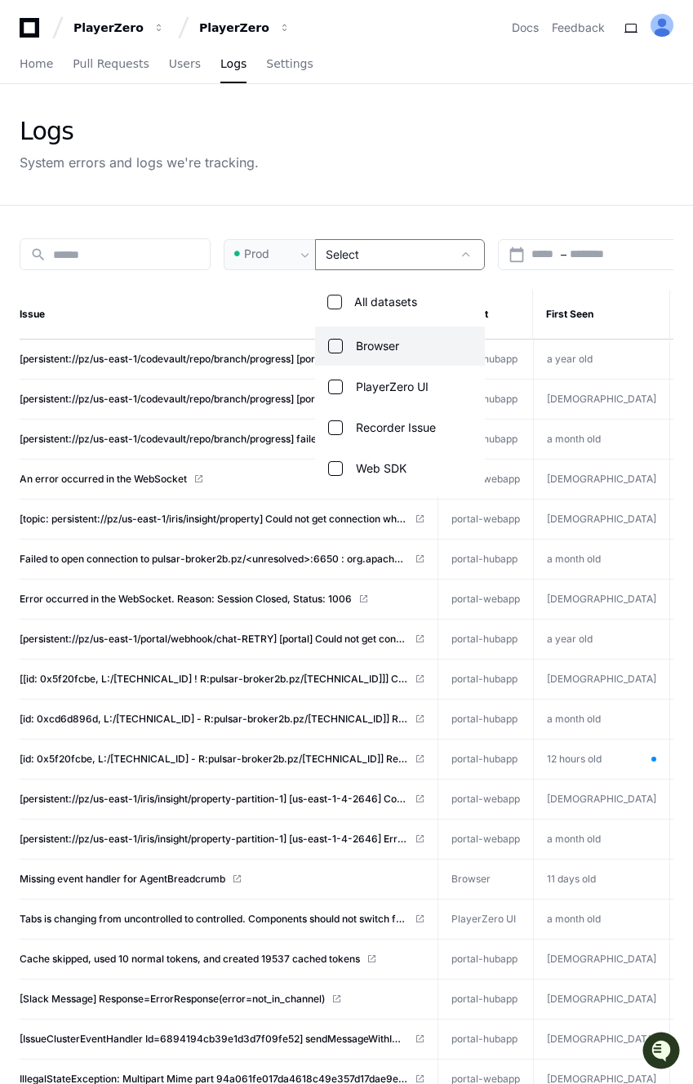
click at [278, 271] on div at bounding box center [346, 542] width 693 height 1084
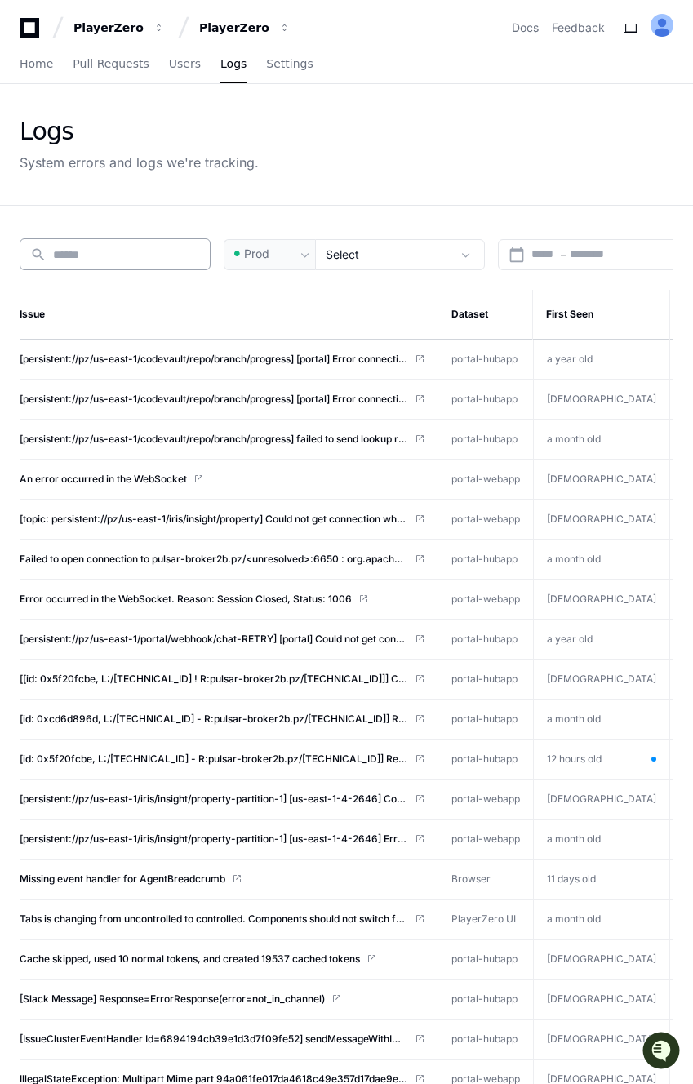
click at [131, 256] on input at bounding box center [126, 255] width 147 height 16
click at [299, 247] on span at bounding box center [305, 255] width 16 height 16
click at [380, 251] on div at bounding box center [346, 542] width 693 height 1084
click at [380, 251] on div "Select" at bounding box center [389, 255] width 126 height 16
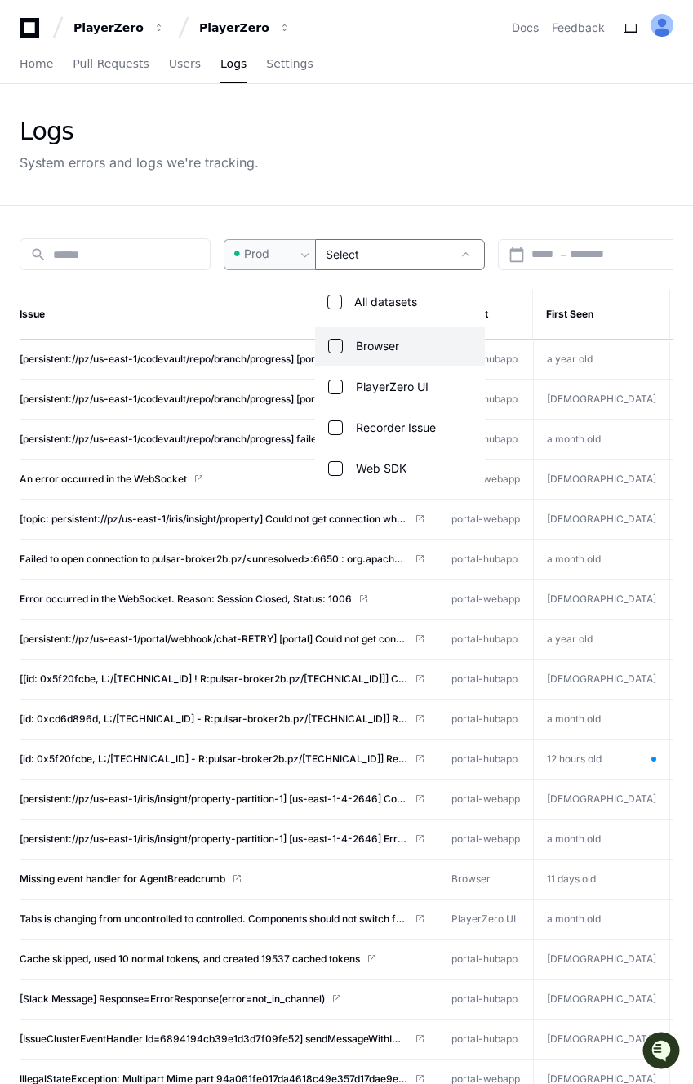
click at [443, 216] on div at bounding box center [346, 542] width 693 height 1084
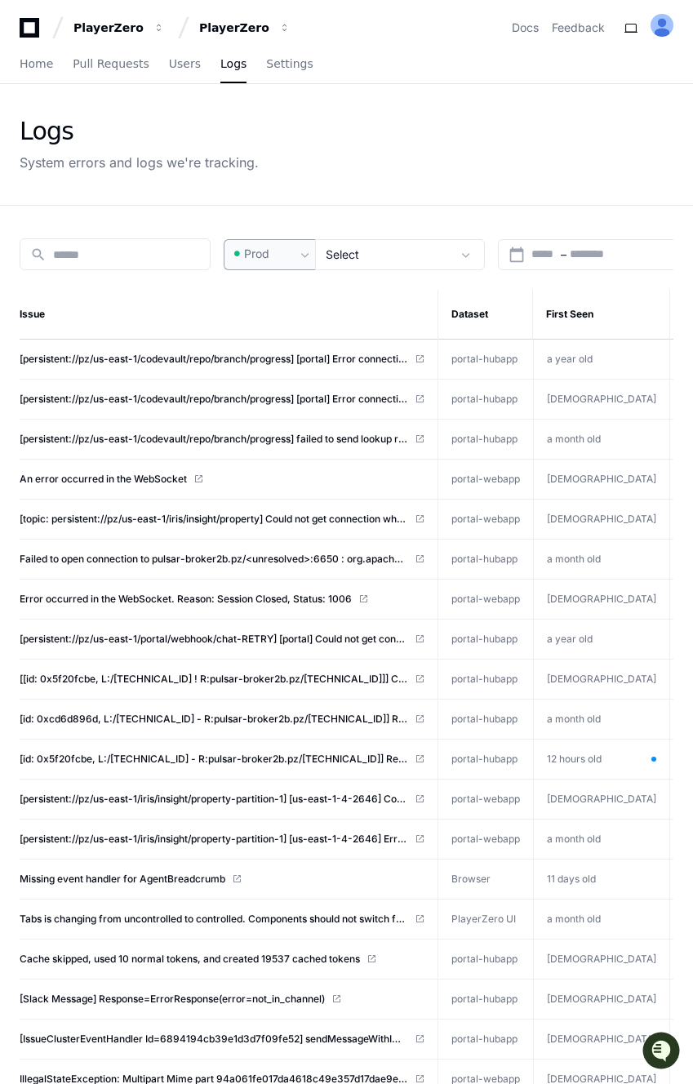
click at [279, 309] on th "Issue" at bounding box center [229, 315] width 418 height 50
click at [198, 318] on th "Issue" at bounding box center [229, 315] width 418 height 50
drag, startPoint x: 18, startPoint y: 137, endPoint x: 287, endPoint y: 169, distance: 271.3
click at [287, 170] on div "Logs System errors and logs we're tracking." at bounding box center [346, 144] width 693 height 121
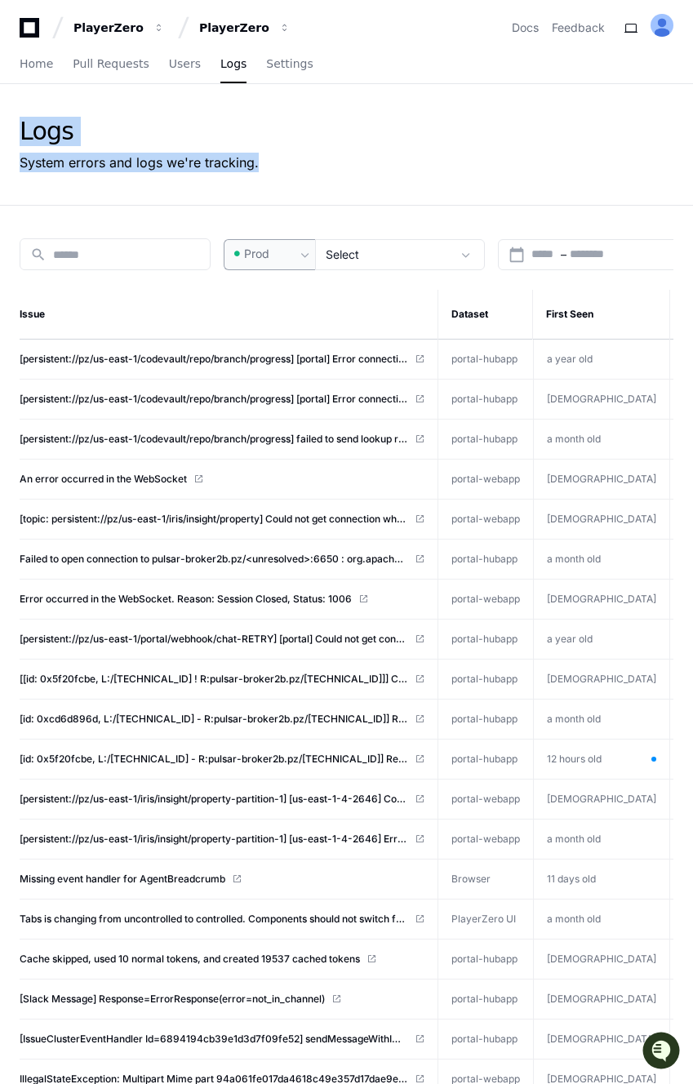
click at [287, 169] on div "Logs System errors and logs we're tracking." at bounding box center [347, 145] width 654 height 56
drag, startPoint x: 322, startPoint y: 169, endPoint x: 24, endPoint y: 122, distance: 301.7
click at [24, 122] on div "Logs System errors and logs we're tracking." at bounding box center [347, 145] width 654 height 56
click at [24, 122] on div "Logs" at bounding box center [139, 131] width 239 height 29
drag, startPoint x: 24, startPoint y: 122, endPoint x: 248, endPoint y: 157, distance: 227.2
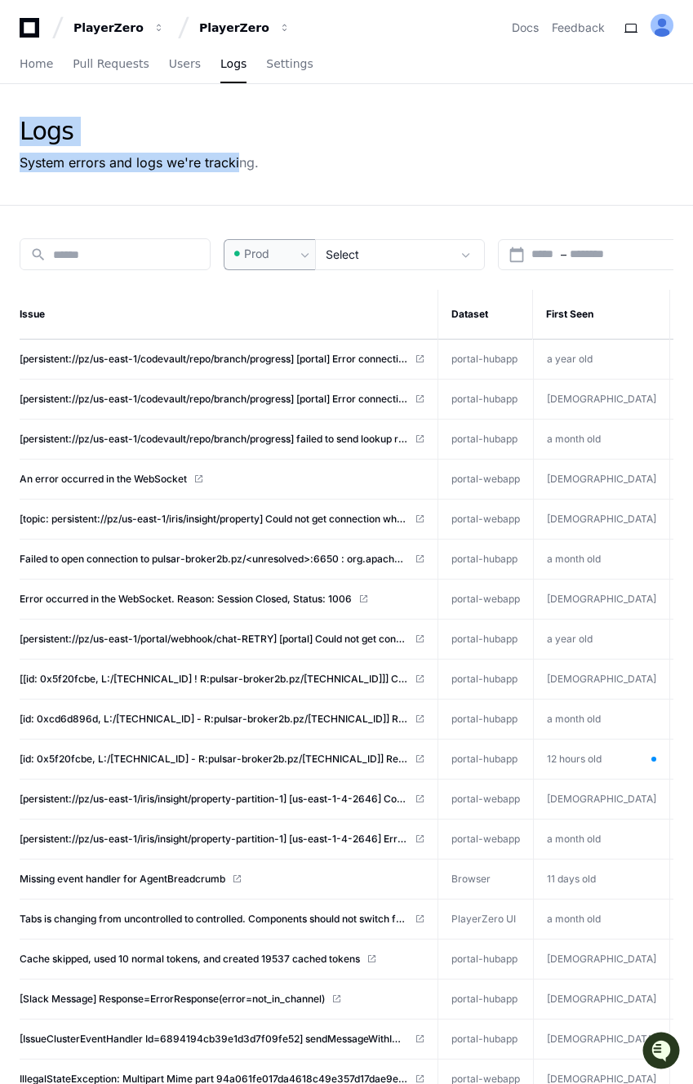
click at [241, 159] on div "Logs System errors and logs we're tracking." at bounding box center [139, 145] width 239 height 56
click at [248, 157] on div "System errors and logs we're tracking." at bounding box center [139, 163] width 239 height 20
drag, startPoint x: 271, startPoint y: 165, endPoint x: 17, endPoint y: 134, distance: 255.8
click at [17, 134] on div "Logs System errors and logs we're tracking." at bounding box center [346, 144] width 693 height 121
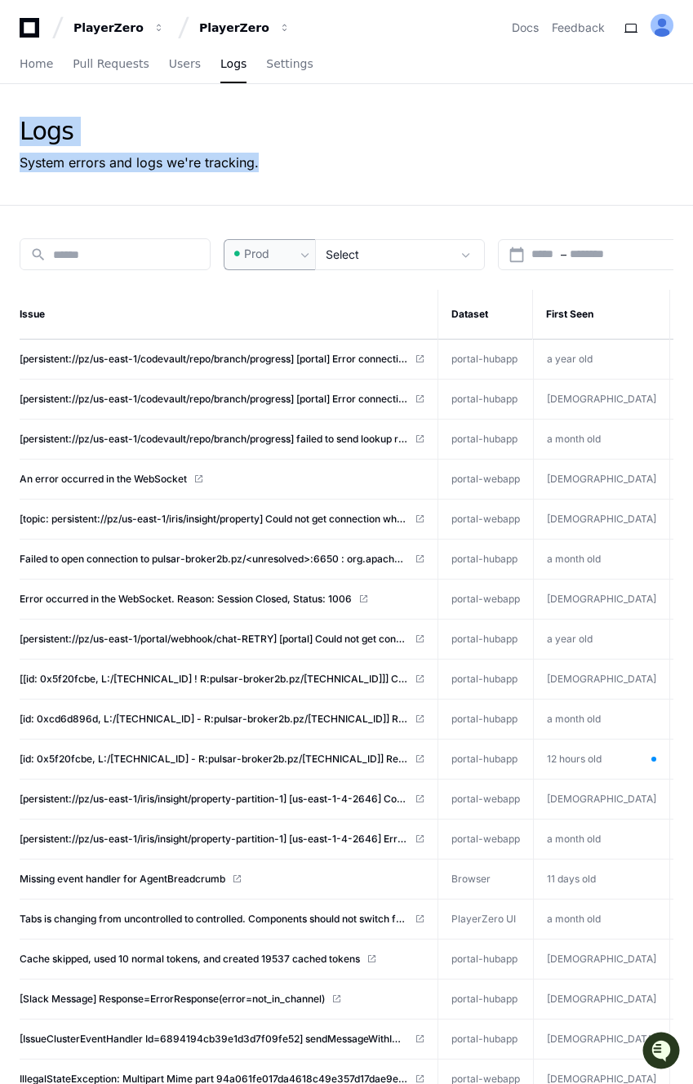
drag, startPoint x: 11, startPoint y: 126, endPoint x: 276, endPoint y: 167, distance: 267.6
click at [276, 167] on div "Logs System errors and logs we're tracking." at bounding box center [346, 144] width 693 height 121
click at [276, 167] on div "Logs System errors and logs we're tracking." at bounding box center [347, 145] width 654 height 56
drag, startPoint x: 302, startPoint y: 167, endPoint x: 18, endPoint y: 127, distance: 286.8
click at [18, 127] on div "Logs System errors and logs we're tracking." at bounding box center [346, 144] width 693 height 121
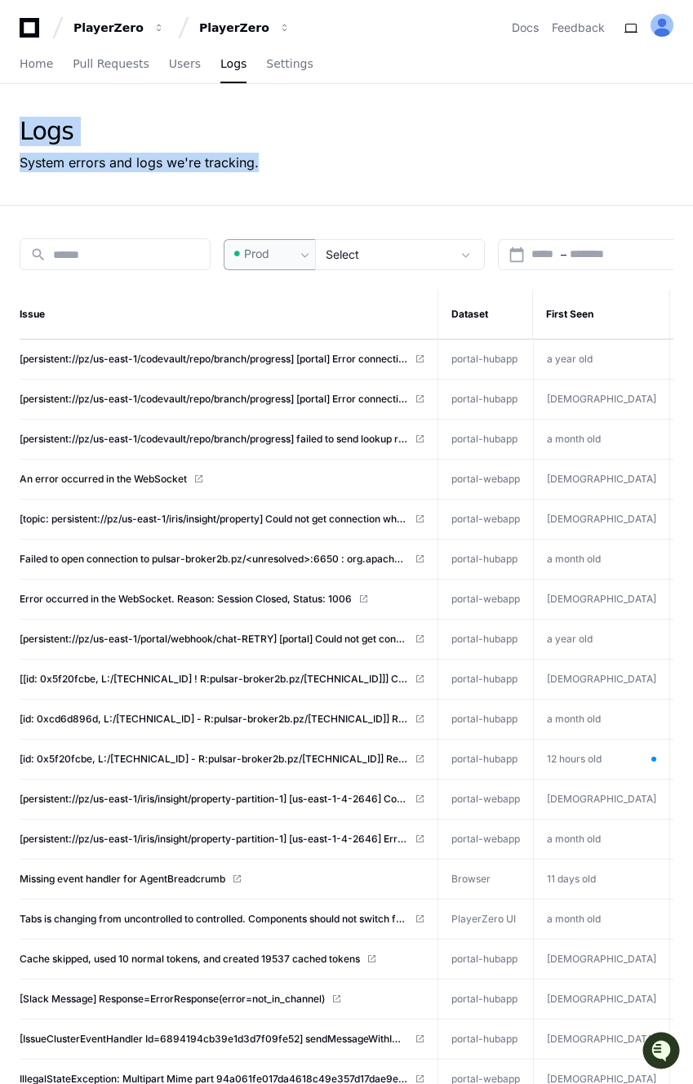
click at [18, 127] on div "Logs System errors and logs we're tracking." at bounding box center [346, 144] width 693 height 121
drag, startPoint x: 18, startPoint y: 127, endPoint x: 291, endPoint y: 202, distance: 283.4
click at [291, 202] on div "Logs System errors and logs we're tracking." at bounding box center [346, 144] width 693 height 121
click at [278, 175] on div "Logs System errors and logs we're tracking." at bounding box center [346, 144] width 693 height 121
drag, startPoint x: 286, startPoint y: 175, endPoint x: 16, endPoint y: 122, distance: 275.2
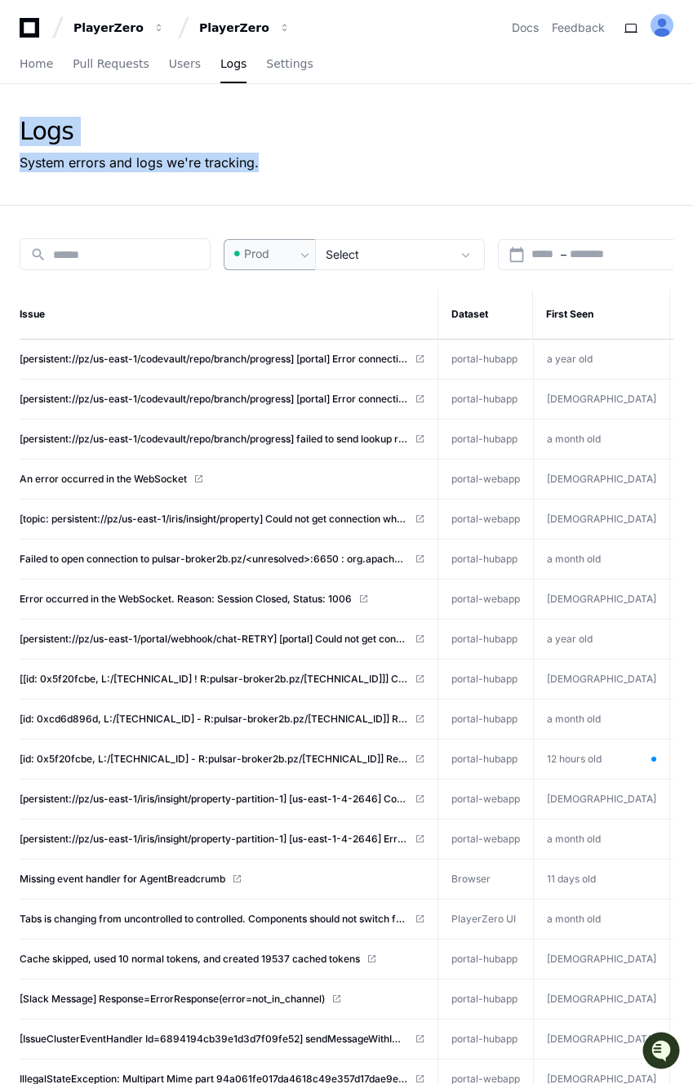
click at [16, 122] on div "Logs System errors and logs we're tracking." at bounding box center [346, 144] width 693 height 121
drag, startPoint x: 16, startPoint y: 122, endPoint x: 263, endPoint y: 171, distance: 252.1
click at [263, 171] on div "Logs System errors and logs we're tracking." at bounding box center [346, 144] width 693 height 121
click at [263, 171] on div "Logs System errors and logs we're tracking." at bounding box center [347, 145] width 654 height 56
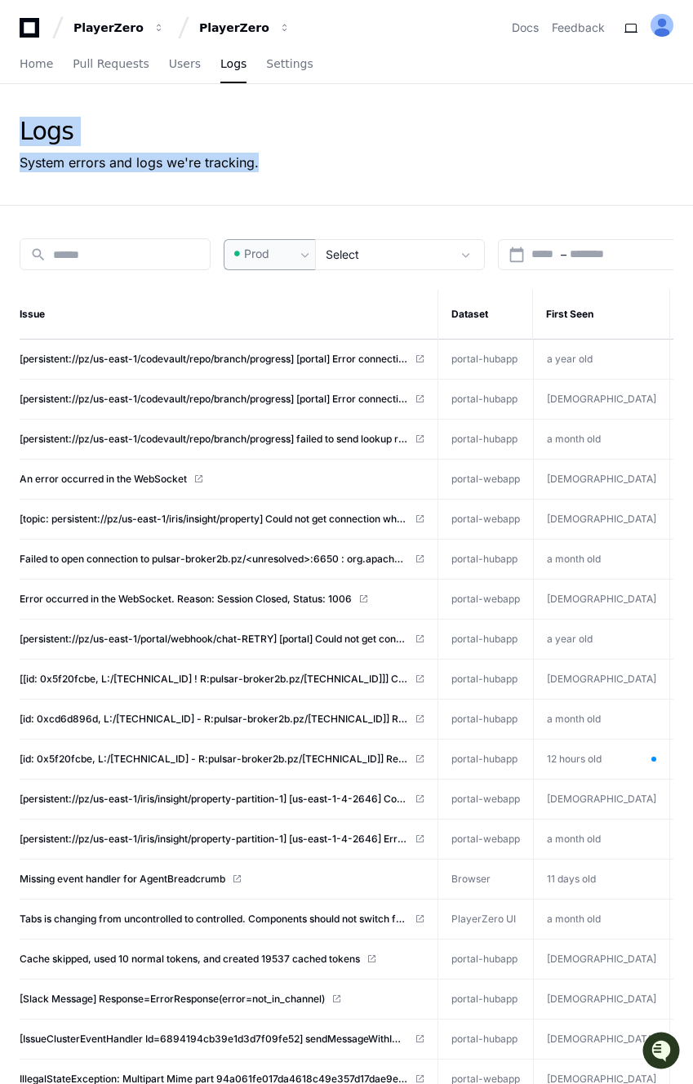
drag, startPoint x: 152, startPoint y: 150, endPoint x: 18, endPoint y: 117, distance: 138.0
click at [12, 117] on div "Logs System errors and logs we're tracking." at bounding box center [346, 144] width 693 height 121
click at [18, 117] on div "Logs System errors and logs we're tracking." at bounding box center [346, 144] width 693 height 121
drag, startPoint x: 7, startPoint y: 111, endPoint x: 273, endPoint y: 159, distance: 270.4
click at [273, 159] on div "Logs System errors and logs we're tracking." at bounding box center [346, 144] width 693 height 121
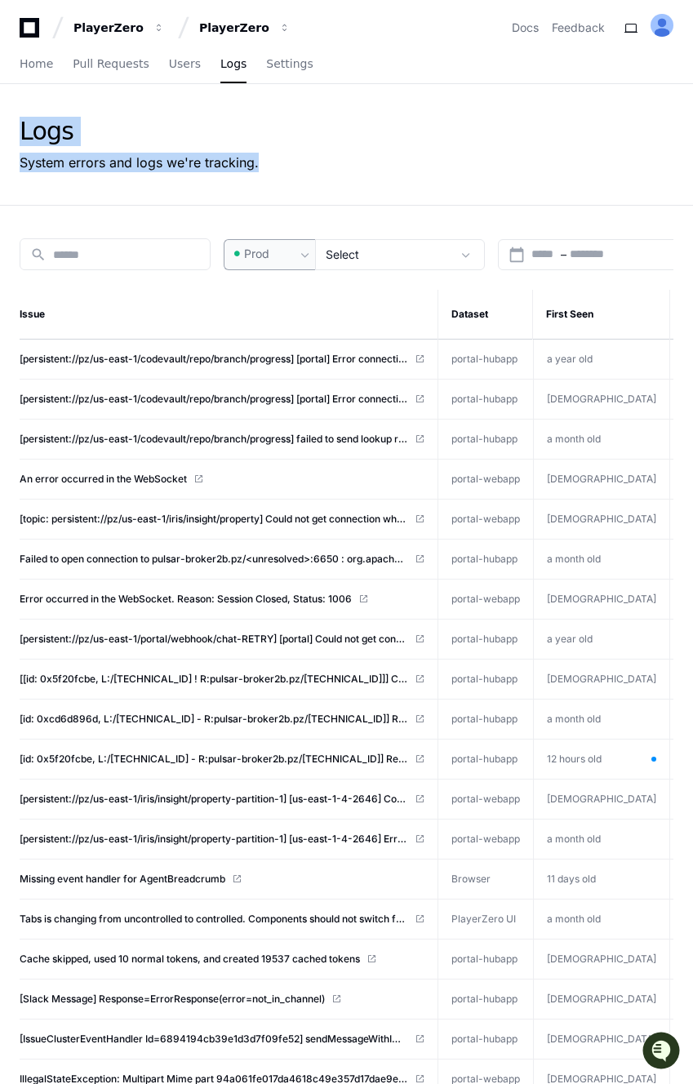
click at [273, 159] on div "Logs System errors and logs we're tracking." at bounding box center [347, 145] width 654 height 56
click at [91, 168] on div "System errors and logs we're tracking." at bounding box center [139, 163] width 239 height 20
click at [16, 110] on div "Logs System errors and logs we're tracking." at bounding box center [346, 144] width 693 height 121
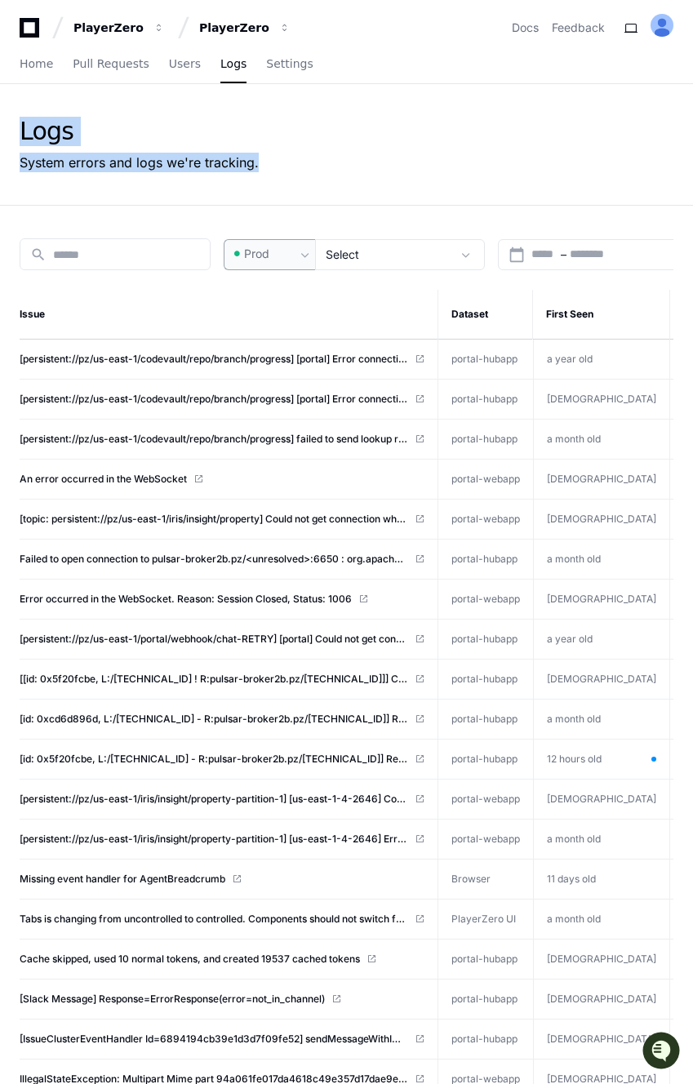
drag, startPoint x: 16, startPoint y: 110, endPoint x: 274, endPoint y: 155, distance: 261.8
click at [274, 155] on div "Logs System errors and logs we're tracking." at bounding box center [346, 144] width 693 height 121
click at [274, 155] on div "Logs System errors and logs we're tracking." at bounding box center [347, 145] width 654 height 56
drag, startPoint x: 283, startPoint y: 159, endPoint x: 20, endPoint y: 118, distance: 266.1
click at [20, 118] on div "Logs System errors and logs we're tracking." at bounding box center [347, 145] width 654 height 56
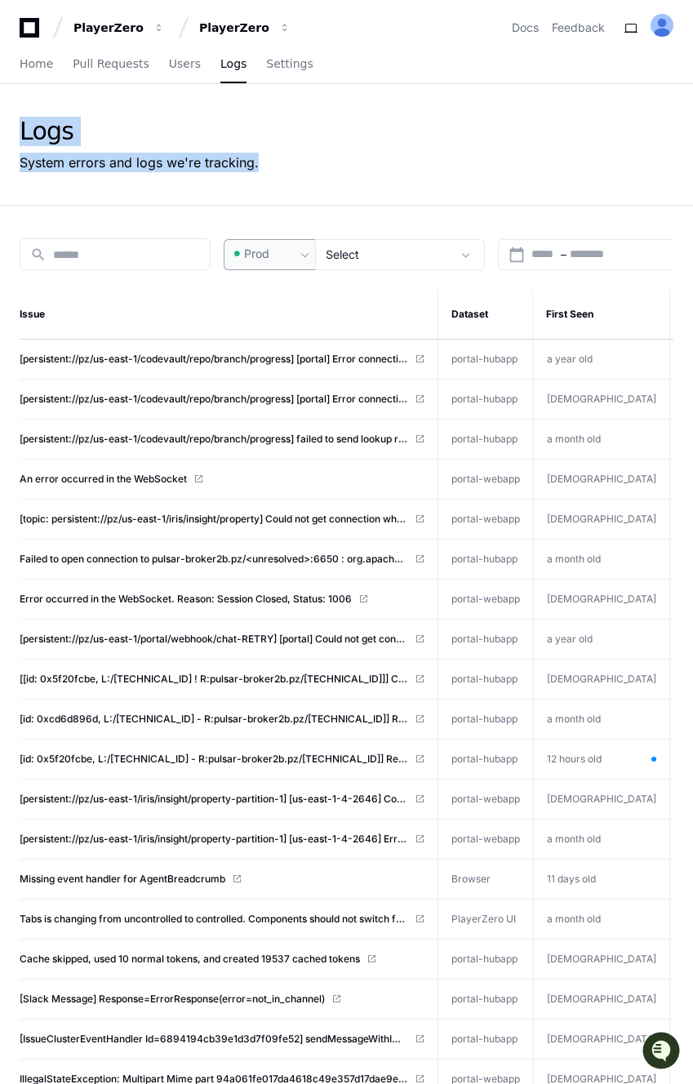
click at [20, 118] on div "Logs" at bounding box center [139, 131] width 239 height 29
drag, startPoint x: 19, startPoint y: 125, endPoint x: 274, endPoint y: 167, distance: 258.9
click at [274, 167] on div "Logs System errors and logs we're tracking." at bounding box center [347, 145] width 654 height 56
drag, startPoint x: 309, startPoint y: 166, endPoint x: 24, endPoint y: 125, distance: 287.8
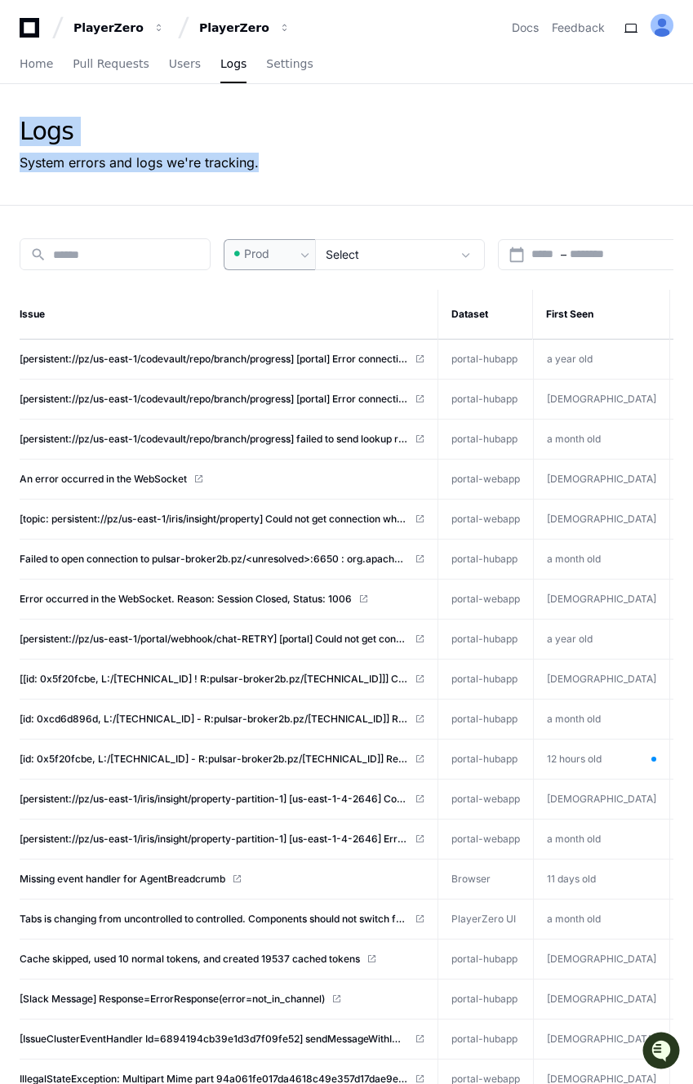
click at [24, 125] on div "Logs System errors and logs we're tracking." at bounding box center [347, 145] width 654 height 56
click at [24, 125] on div "Logs" at bounding box center [139, 131] width 239 height 29
drag, startPoint x: 20, startPoint y: 125, endPoint x: 273, endPoint y: 162, distance: 255.0
click at [273, 162] on div "Logs System errors and logs we're tracking." at bounding box center [347, 145] width 654 height 56
click at [187, 158] on div "System errors and logs we're tracking." at bounding box center [139, 163] width 239 height 20
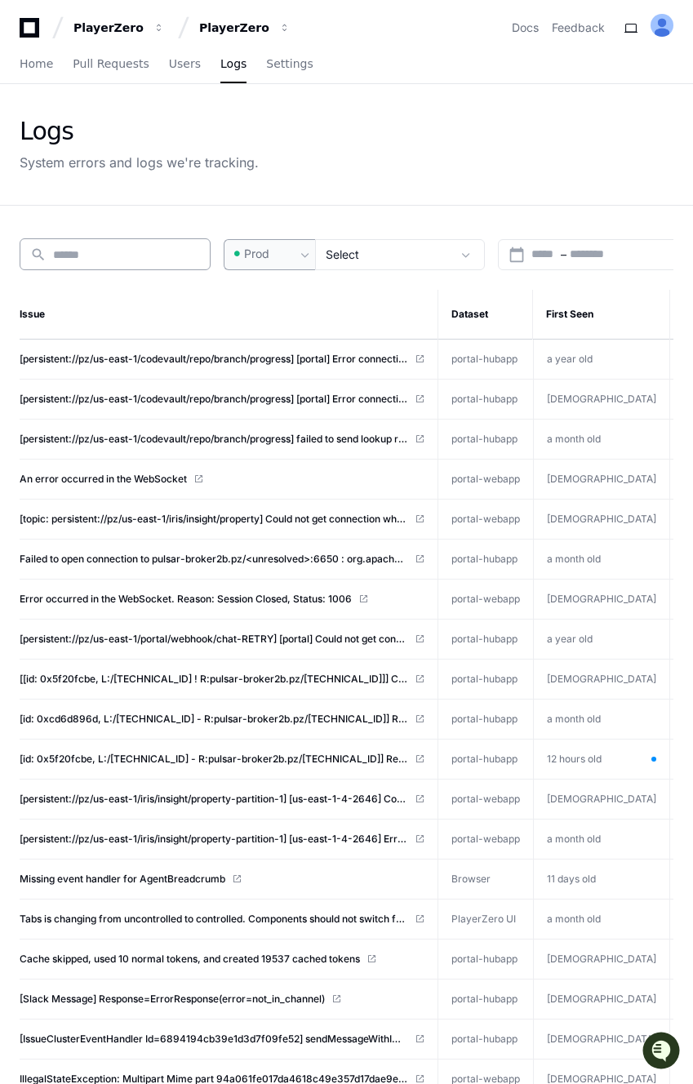
click at [167, 247] on input at bounding box center [126, 255] width 147 height 16
click at [144, 174] on div "Logs System errors and logs we're tracking." at bounding box center [346, 144] width 693 height 121
click at [111, 153] on div "System errors and logs we're tracking." at bounding box center [139, 163] width 239 height 20
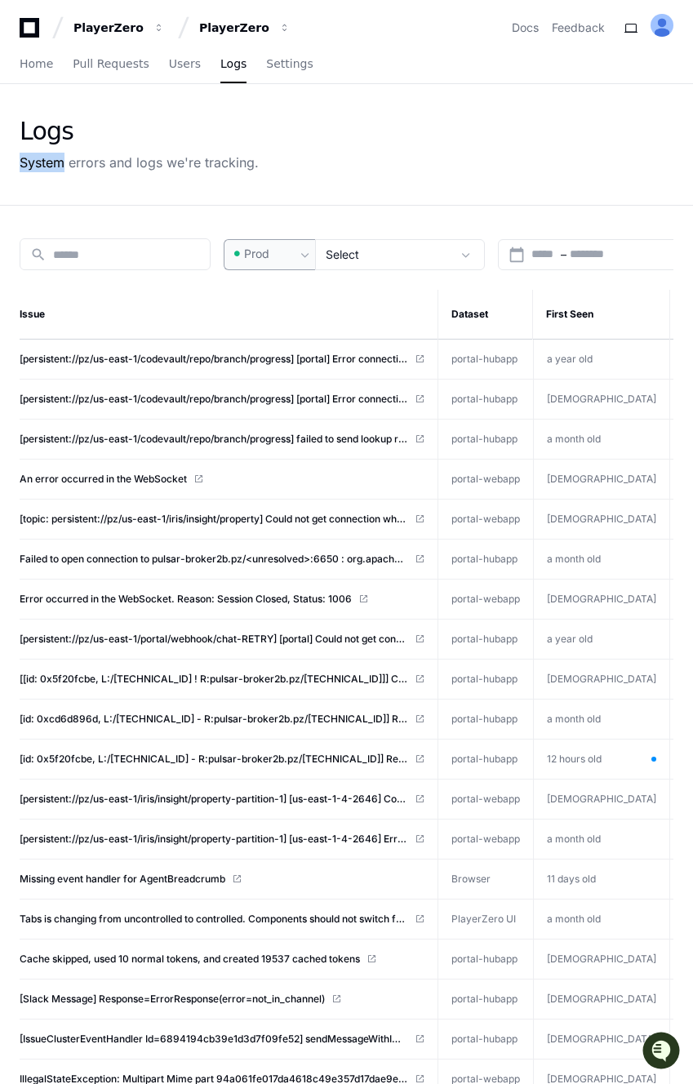
click at [111, 153] on div "System errors and logs we're tracking." at bounding box center [139, 163] width 239 height 20
click at [26, 111] on div "Logs System errors and logs we're tracking." at bounding box center [346, 144] width 693 height 121
drag, startPoint x: 26, startPoint y: 111, endPoint x: 291, endPoint y: 176, distance: 272.2
click at [291, 176] on div "Logs System errors and logs we're tracking." at bounding box center [346, 144] width 693 height 121
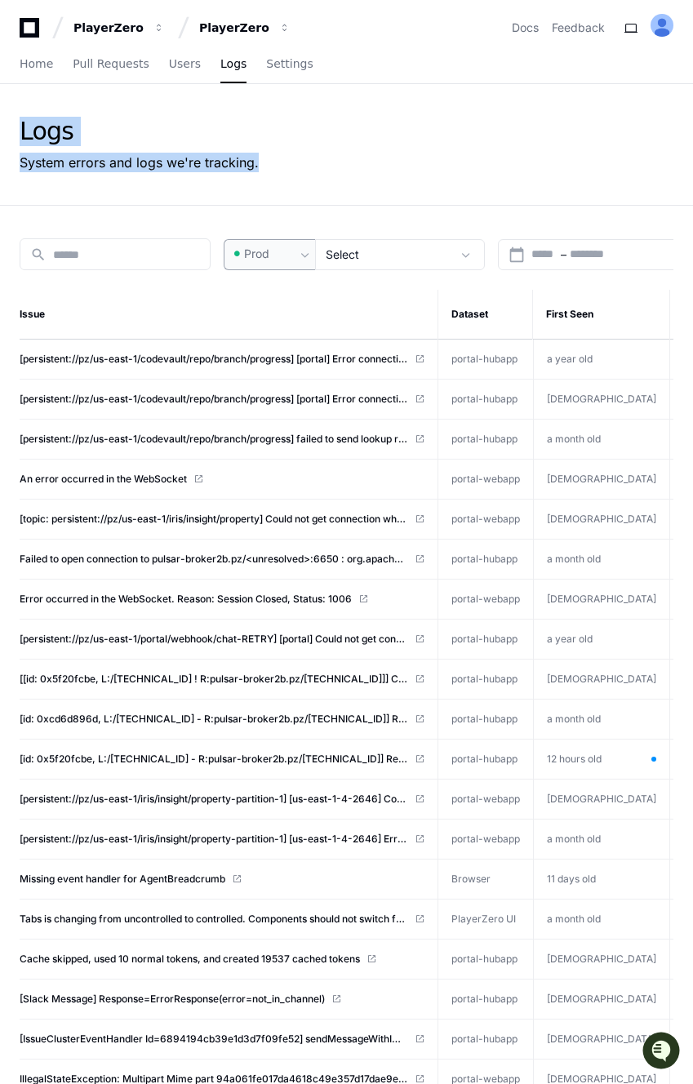
drag, startPoint x: 291, startPoint y: 176, endPoint x: 54, endPoint y: 118, distance: 243.5
click at [54, 118] on div "Logs System errors and logs we're tracking." at bounding box center [346, 144] width 693 height 121
click at [54, 118] on div "Logs" at bounding box center [139, 131] width 239 height 29
drag, startPoint x: 54, startPoint y: 118, endPoint x: 302, endPoint y: 180, distance: 255.8
click at [302, 180] on div "Logs System errors and logs we're tracking." at bounding box center [346, 144] width 693 height 121
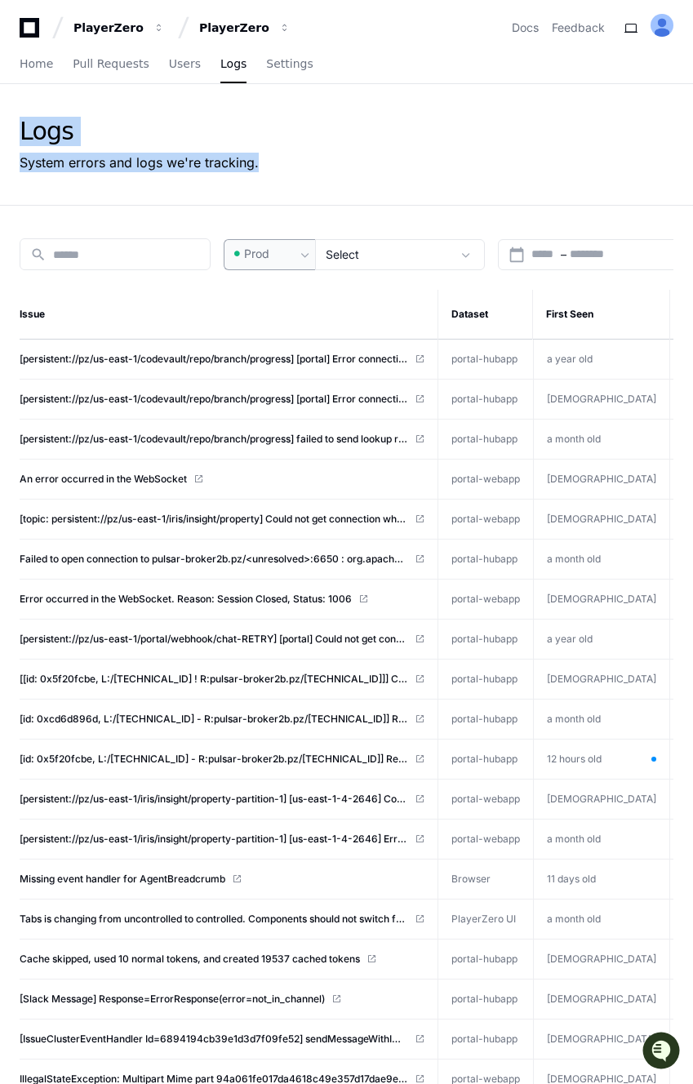
click at [302, 180] on div "Logs System errors and logs we're tracking." at bounding box center [346, 144] width 693 height 121
drag, startPoint x: 302, startPoint y: 180, endPoint x: 61, endPoint y: 102, distance: 253.2
click at [61, 102] on div "Logs System errors and logs we're tracking." at bounding box center [346, 144] width 693 height 121
drag, startPoint x: 61, startPoint y: 102, endPoint x: 266, endPoint y: 152, distance: 210.9
click at [266, 152] on div "Logs System errors and logs we're tracking." at bounding box center [346, 144] width 693 height 121
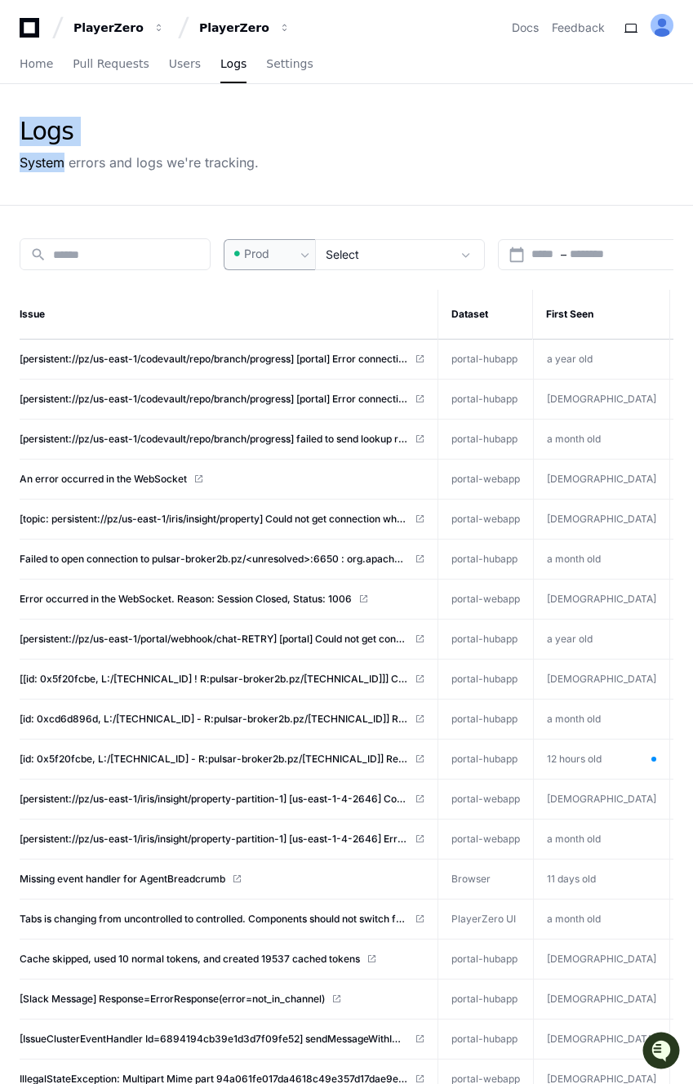
click at [266, 152] on div "Logs System errors and logs we're tracking." at bounding box center [347, 145] width 654 height 56
click at [270, 169] on div "Logs System errors and logs we're tracking." at bounding box center [347, 145] width 654 height 56
drag, startPoint x: 270, startPoint y: 169, endPoint x: 74, endPoint y: 105, distance: 206.0
click at [74, 105] on div "Logs System errors and logs we're tracking." at bounding box center [346, 144] width 693 height 121
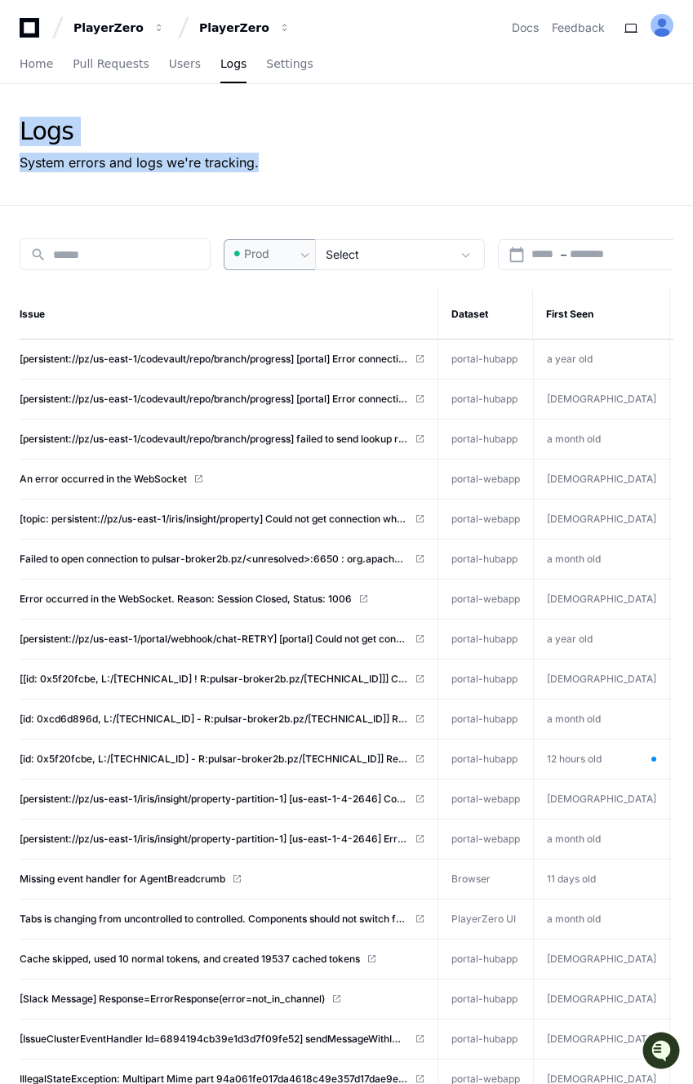
drag, startPoint x: 74, startPoint y: 105, endPoint x: 284, endPoint y: 166, distance: 218.3
click at [284, 166] on div "Logs System errors and logs we're tracking." at bounding box center [346, 144] width 693 height 121
click at [284, 166] on div "Logs System errors and logs we're tracking." at bounding box center [347, 145] width 654 height 56
drag, startPoint x: 284, startPoint y: 166, endPoint x: 74, endPoint y: 104, distance: 218.5
click at [74, 104] on div "Logs System errors and logs we're tracking." at bounding box center [346, 144] width 693 height 121
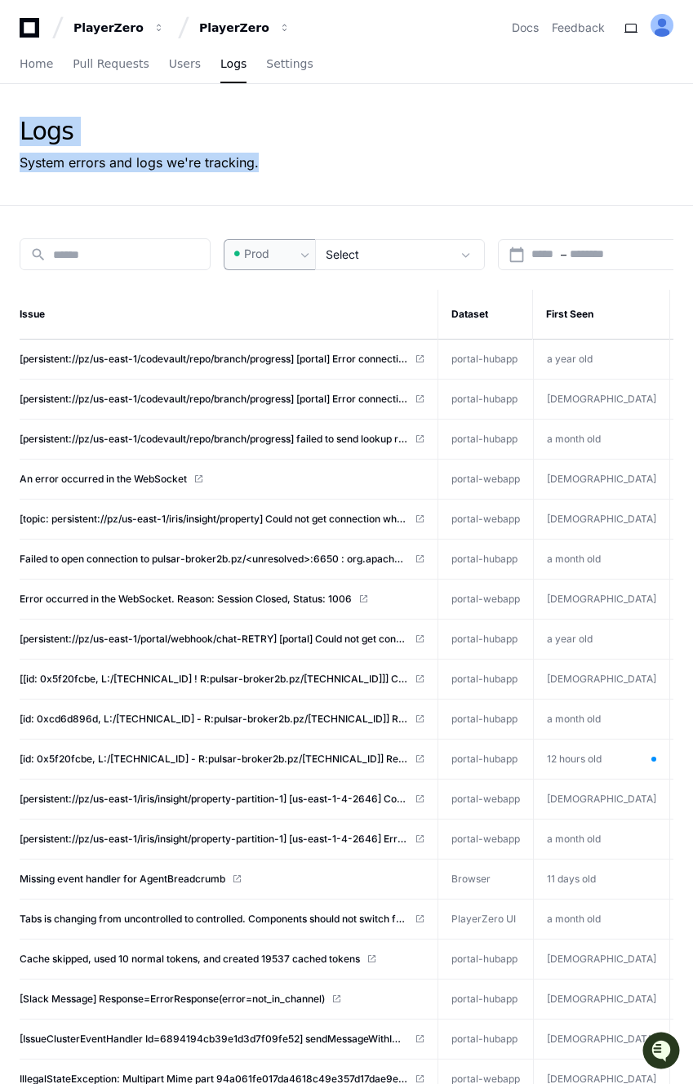
click at [74, 104] on div "Logs System errors and logs we're tracking." at bounding box center [346, 144] width 693 height 121
drag, startPoint x: 74, startPoint y: 104, endPoint x: 316, endPoint y: 202, distance: 260.7
click at [316, 202] on div "Logs System errors and logs we're tracking." at bounding box center [346, 144] width 693 height 121
drag, startPoint x: 316, startPoint y: 202, endPoint x: 79, endPoint y: 122, distance: 250.1
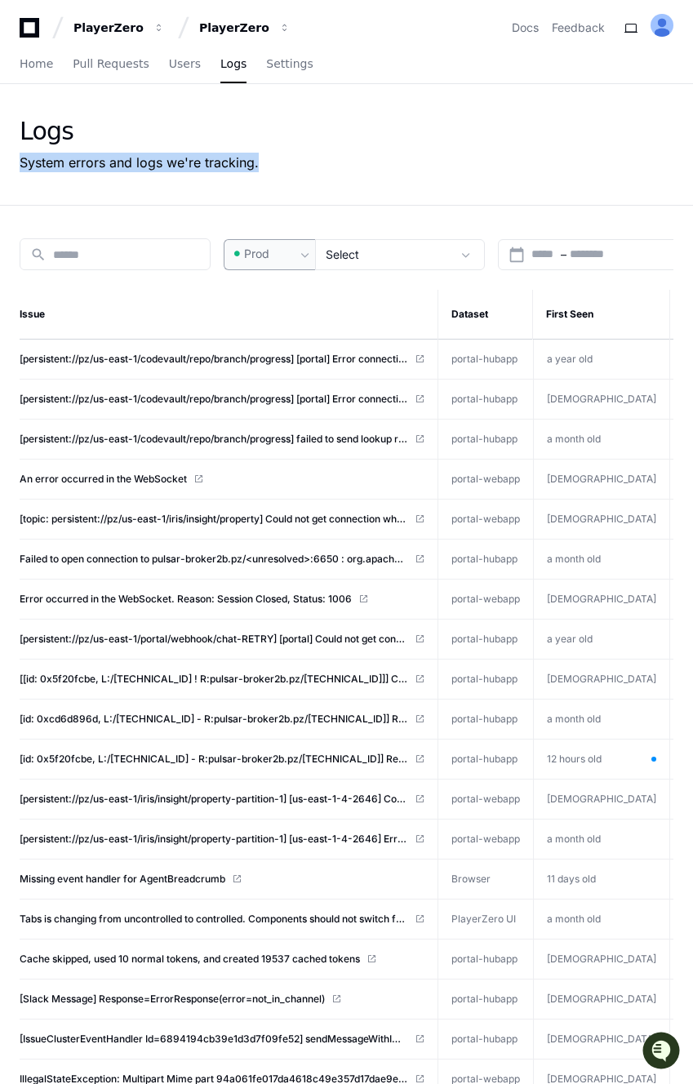
click at [79, 122] on div "Logs System errors and logs we're tracking." at bounding box center [346, 144] width 693 height 121
click at [79, 122] on div "Logs" at bounding box center [139, 131] width 239 height 29
drag, startPoint x: 61, startPoint y: 107, endPoint x: 284, endPoint y: 186, distance: 236.5
click at [284, 186] on div "Logs System errors and logs we're tracking." at bounding box center [346, 144] width 693 height 121
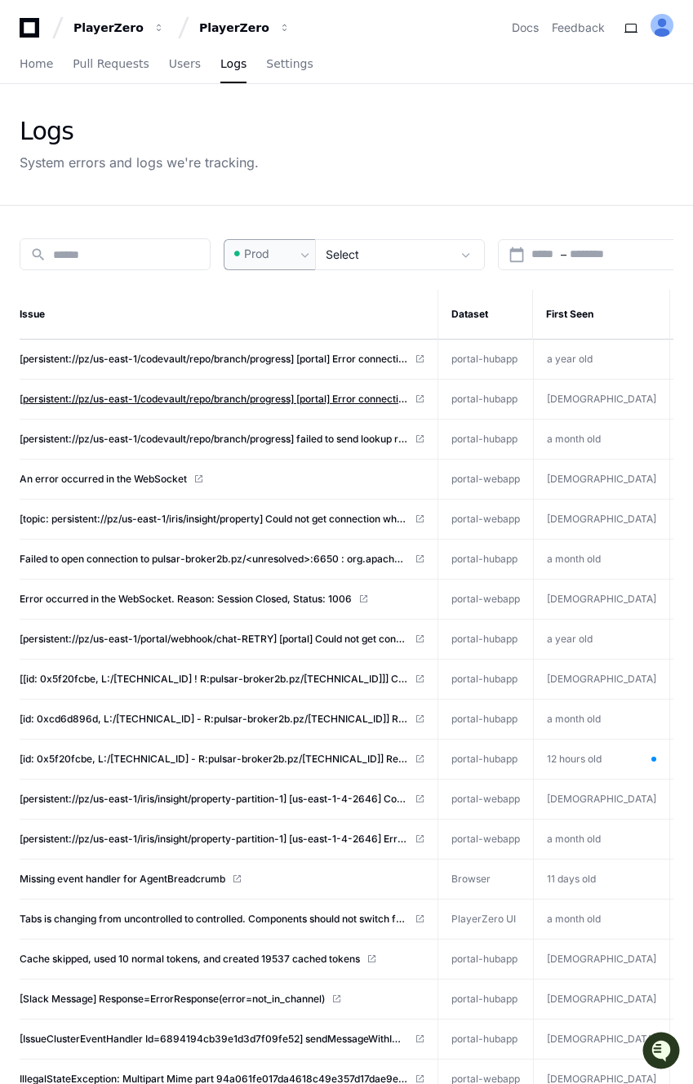
click at [192, 401] on span "[persistent://pz/us-east-1/codevault/repo/branch/progress] [portal] Error conne…" at bounding box center [214, 399] width 389 height 13
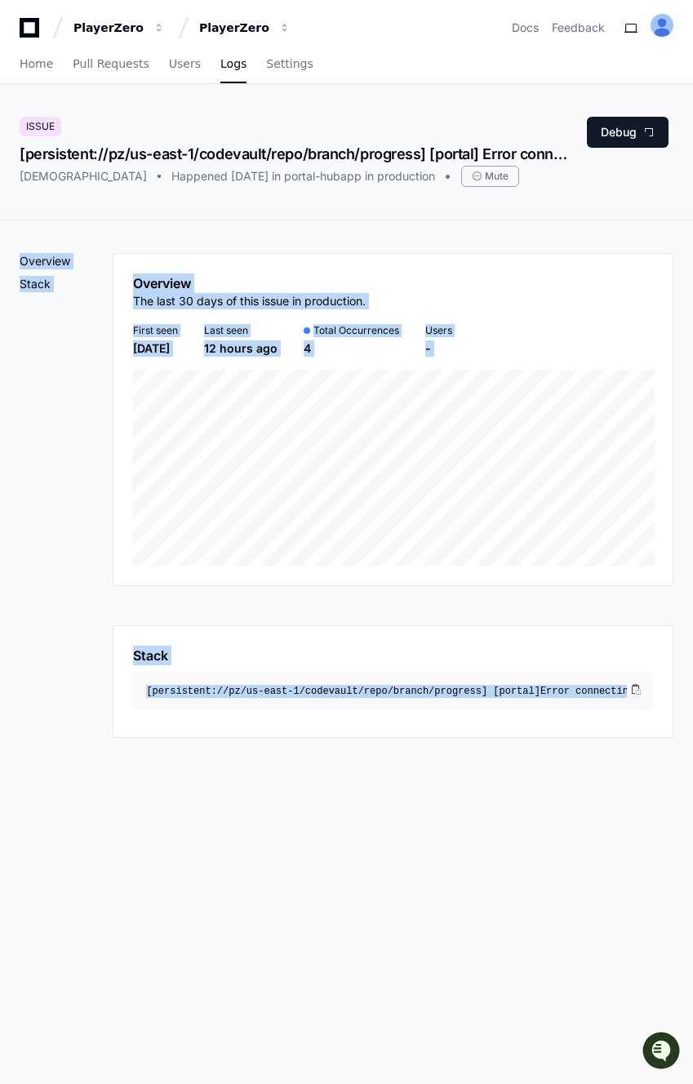
drag, startPoint x: 110, startPoint y: 227, endPoint x: 294, endPoint y: 709, distance: 516.2
click at [294, 709] on div "Overview Stack Overview The last 30 days of this issue in production. First see…" at bounding box center [346, 495] width 693 height 550
click at [309, 764] on div "Overview Stack Overview The last 30 days of this issue in production. First see…" at bounding box center [346, 495] width 693 height 550
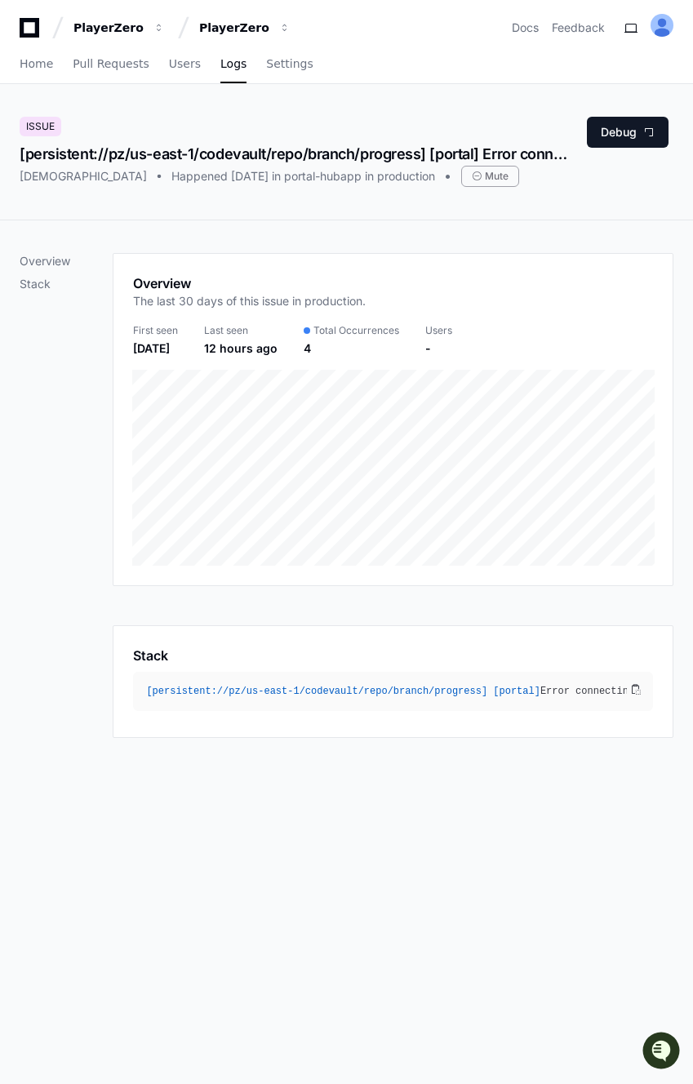
drag, startPoint x: 309, startPoint y: 764, endPoint x: 207, endPoint y: 220, distance: 554.0
click at [207, 220] on div "Overview Stack Overview The last 30 days of this issue in production. First see…" at bounding box center [346, 495] width 693 height 550
click at [158, 94] on div "Issue [persistent://pz/us-east-1/codevault/repo/branch/progress] [portal] Error…" at bounding box center [346, 152] width 693 height 136
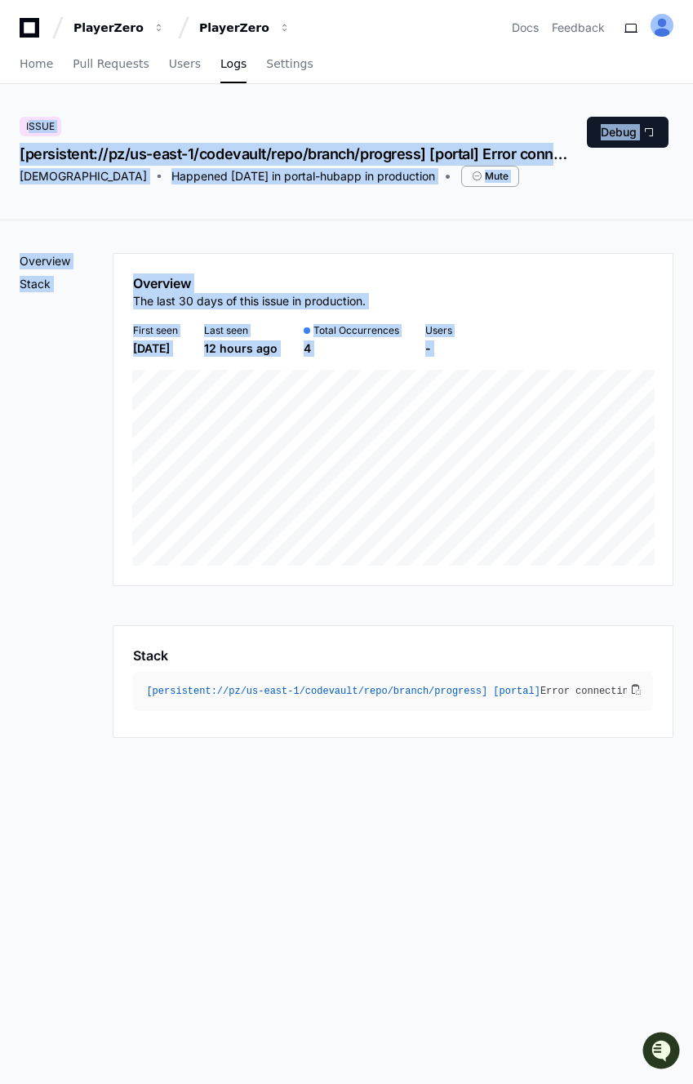
drag, startPoint x: 158, startPoint y: 94, endPoint x: 329, endPoint y: 638, distance: 569.8
click at [329, 638] on app-issue-report-page "Issue [persistent://pz/us-east-1/codevault/repo/branch/progress] [portal] Error…" at bounding box center [346, 694] width 693 height 1220
click at [300, 752] on div "Overview Stack Overview The last 30 days of this issue in production. First see…" at bounding box center [346, 495] width 693 height 550
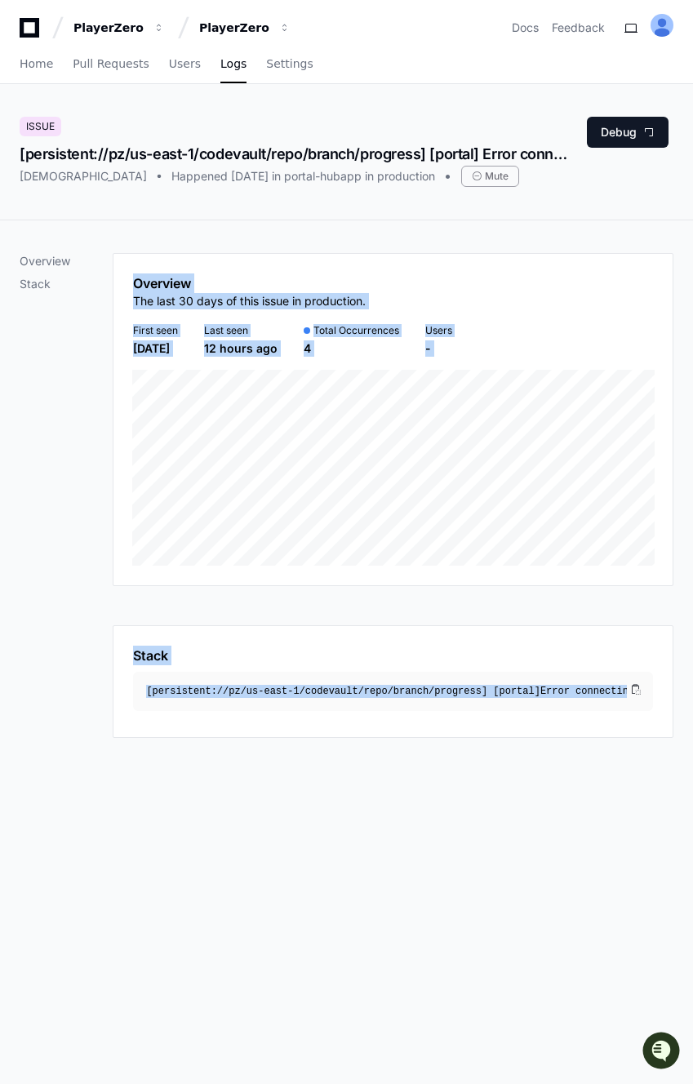
drag, startPoint x: 300, startPoint y: 752, endPoint x: 170, endPoint y: 269, distance: 500.6
click at [170, 269] on div "Overview Stack Overview The last 30 days of this issue in production. First see…" at bounding box center [346, 495] width 693 height 550
click at [78, 102] on div "Issue [persistent://pz/us-east-1/codevault/repo/branch/progress] [portal] Error…" at bounding box center [346, 152] width 693 height 136
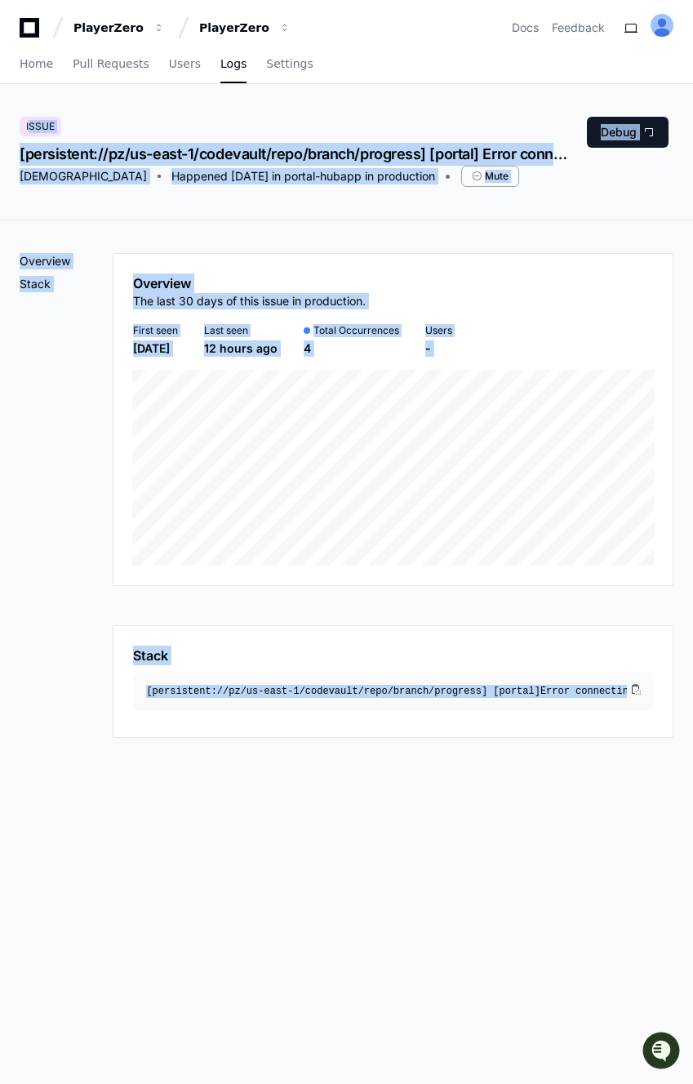
drag, startPoint x: 78, startPoint y: 102, endPoint x: 342, endPoint y: 721, distance: 672.9
click at [342, 721] on app-issue-report-page "Issue [persistent://pz/us-east-1/codevault/repo/branch/progress] [portal] Error…" at bounding box center [346, 694] width 693 height 1220
click at [334, 798] on div "Overview Stack Overview The last 30 days of this issue in production. First see…" at bounding box center [346, 762] width 693 height 1084
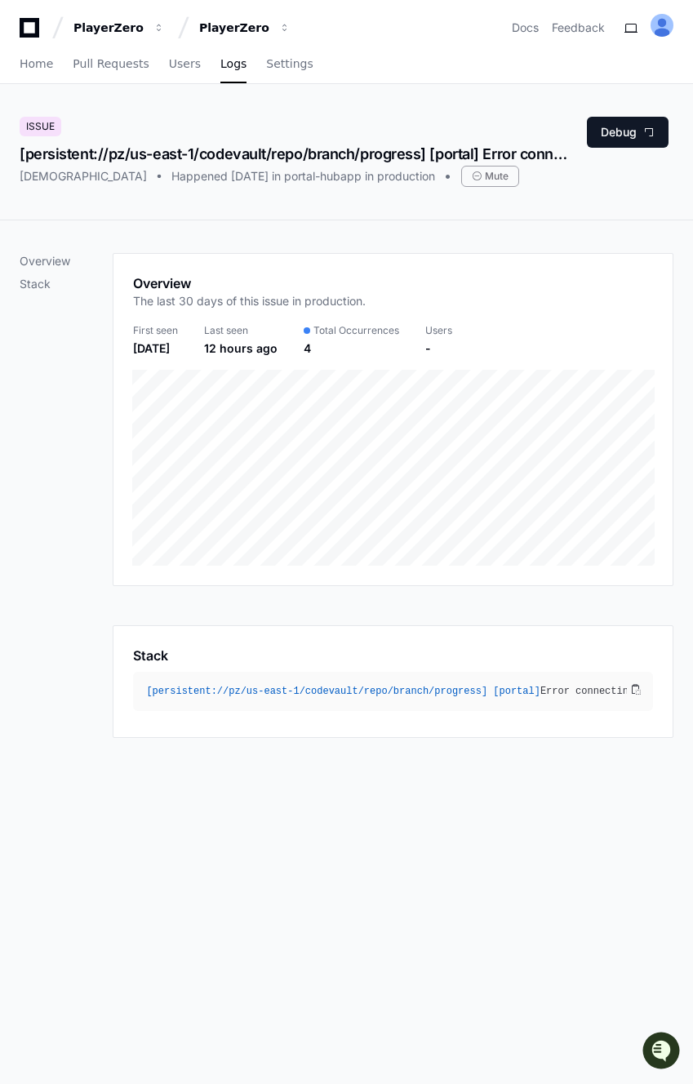
drag, startPoint x: 334, startPoint y: 798, endPoint x: 216, endPoint y: 203, distance: 605.9
click at [216, 203] on app-issue-report-page "Issue [persistent://pz/us-east-1/codevault/repo/branch/progress] [portal] Error…" at bounding box center [346, 694] width 693 height 1220
click at [153, 103] on div "Issue [persistent://pz/us-east-1/codevault/repo/branch/progress] [portal] Error…" at bounding box center [346, 152] width 693 height 136
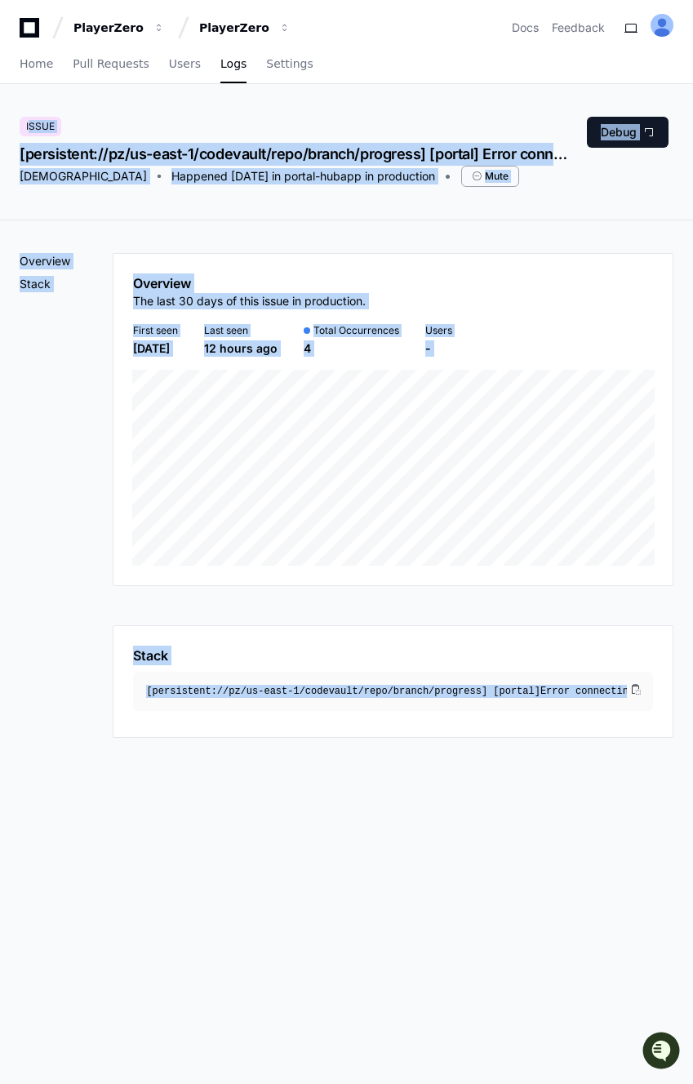
drag, startPoint x: 153, startPoint y: 103, endPoint x: 347, endPoint y: 735, distance: 661.8
click at [347, 735] on app-issue-report-page "Issue [persistent://pz/us-east-1/codevault/repo/branch/progress] [portal] Error…" at bounding box center [346, 694] width 693 height 1220
click at [290, 753] on div "Overview Stack Overview The last 30 days of this issue in production. First see…" at bounding box center [346, 495] width 693 height 550
